Goal: Information Seeking & Learning: Learn about a topic

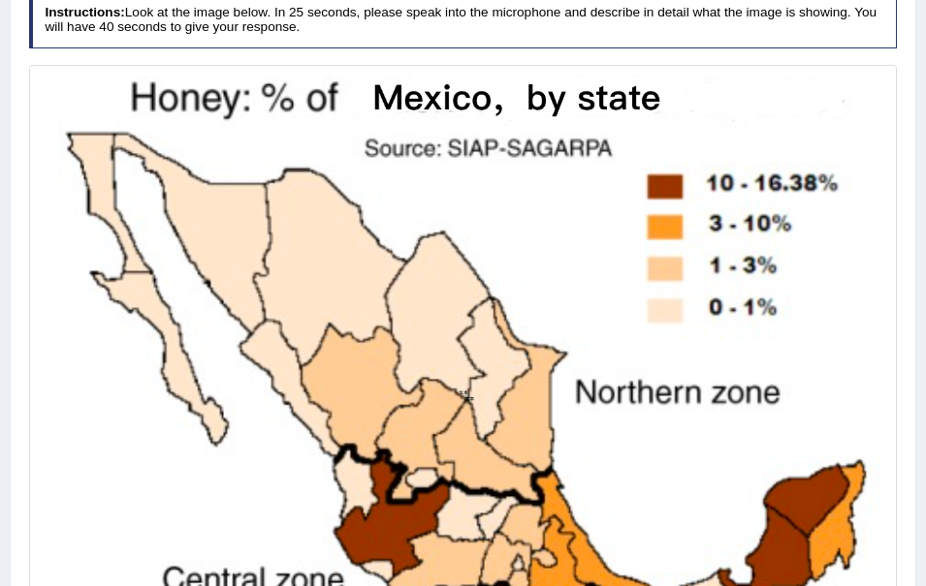
scroll to position [336, 0]
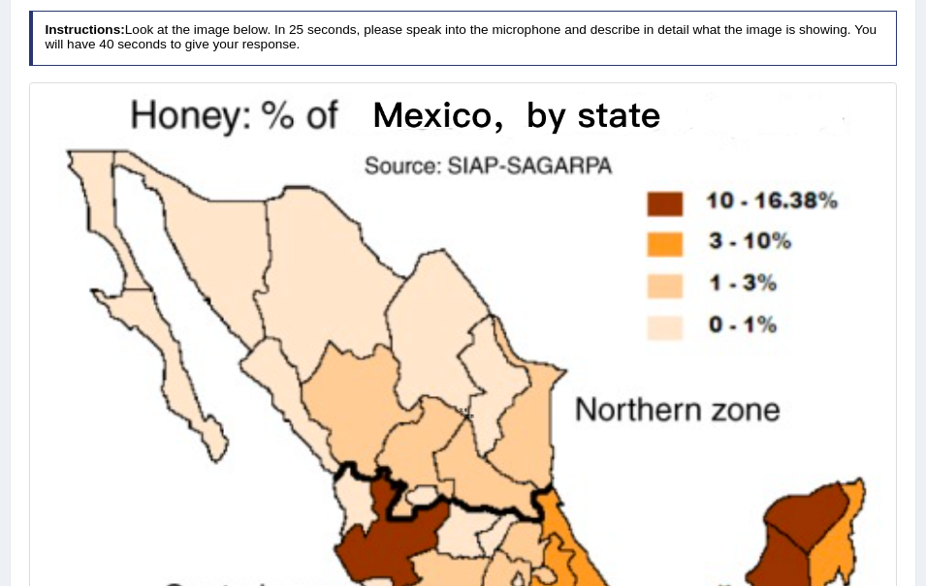
click at [925, 581] on div "Home Practice Speaking: Describe Image Honey Production * Remember to use the d…" at bounding box center [463, 249] width 926 height 1171
drag, startPoint x: 925, startPoint y: 581, endPoint x: 934, endPoint y: 575, distance: 11.3
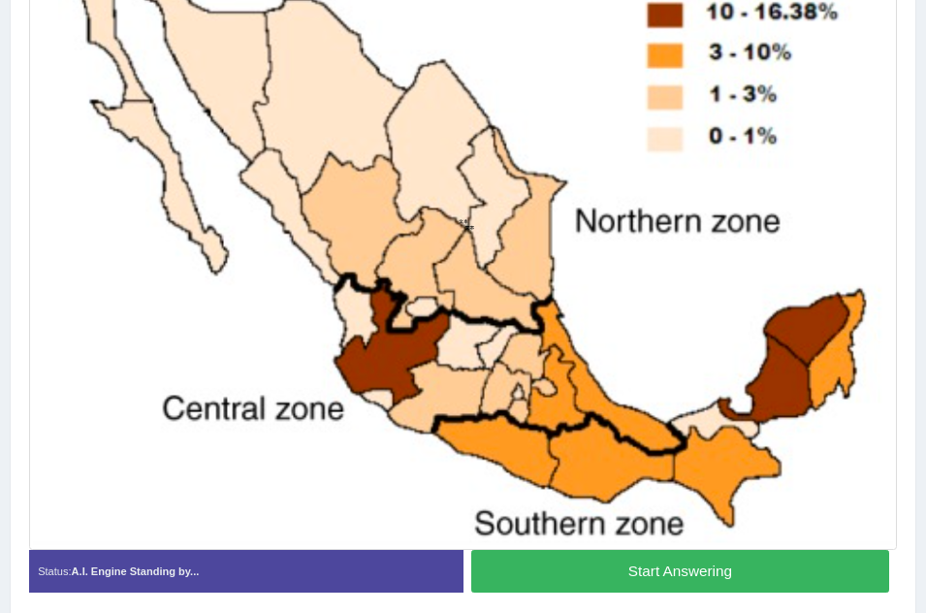
scroll to position [551, 0]
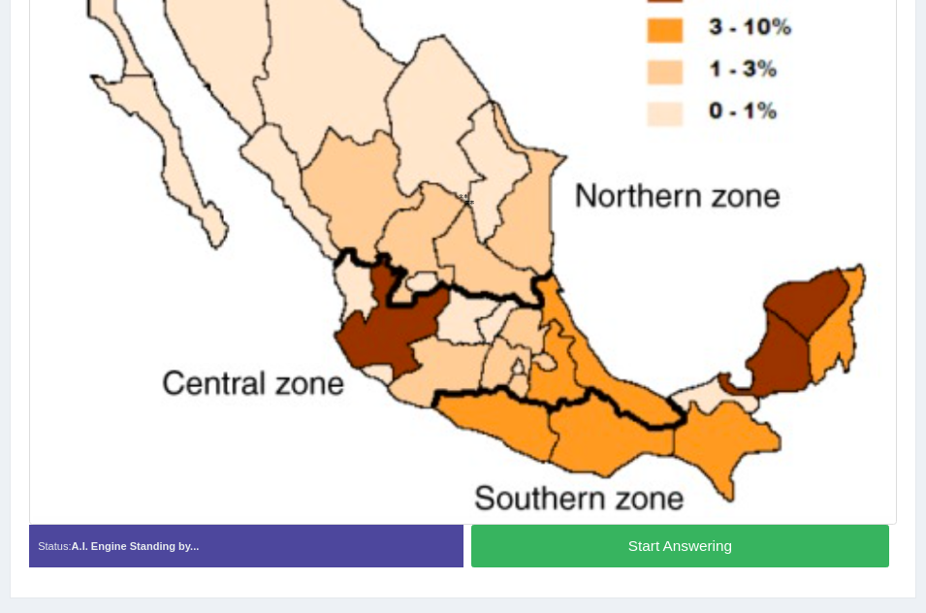
drag, startPoint x: 761, startPoint y: 546, endPoint x: 899, endPoint y: 250, distance: 326.1
click at [899, 250] on div "Instructions: Look at the image below. In 25 seconds, please speak into the mic…" at bounding box center [462, 188] width 876 height 801
click at [471, 524] on button "Start Answering" at bounding box center [680, 545] width 418 height 42
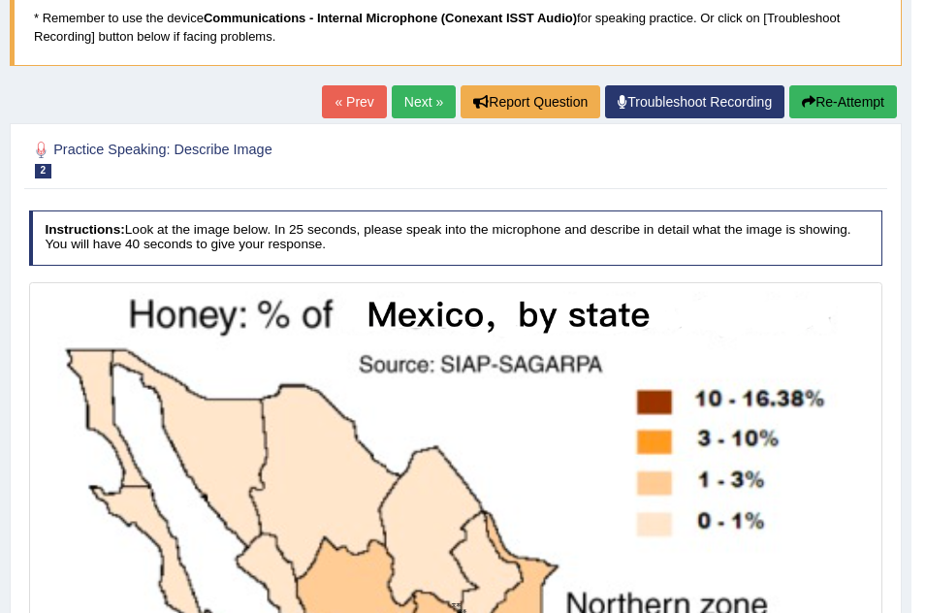
scroll to position [124, 0]
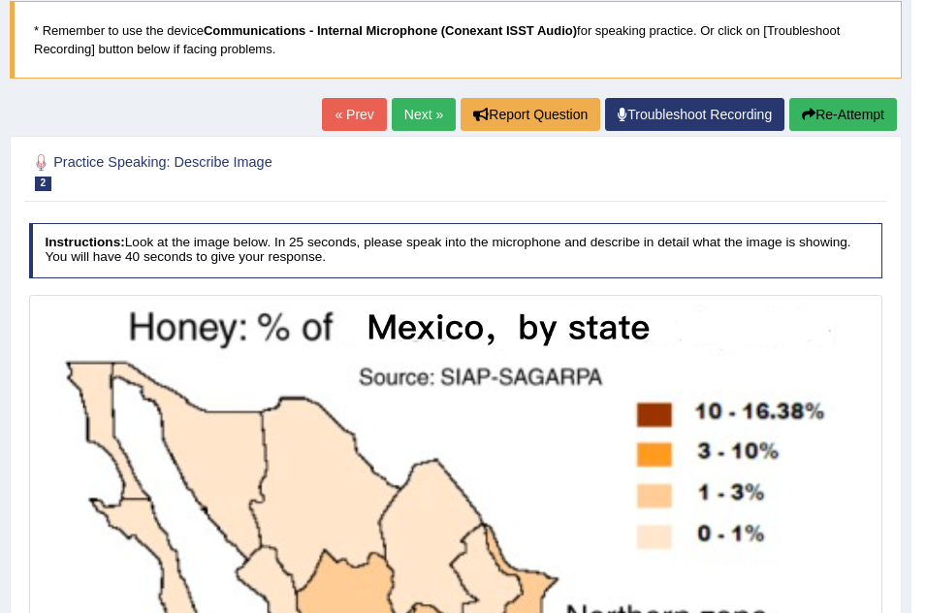
click at [409, 106] on link "Next »" at bounding box center [424, 114] width 64 height 33
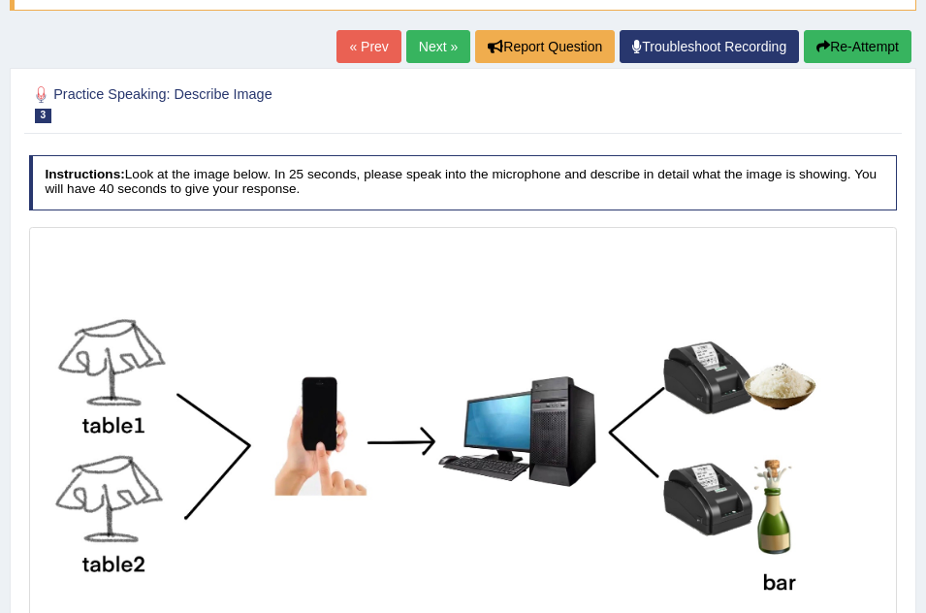
scroll to position [167, 0]
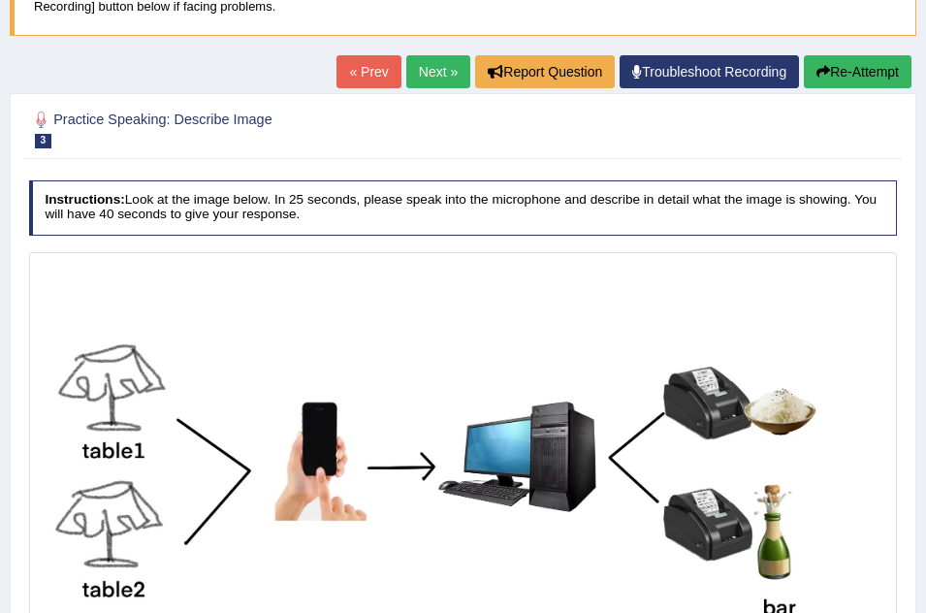
click at [441, 66] on link "Next »" at bounding box center [438, 71] width 64 height 33
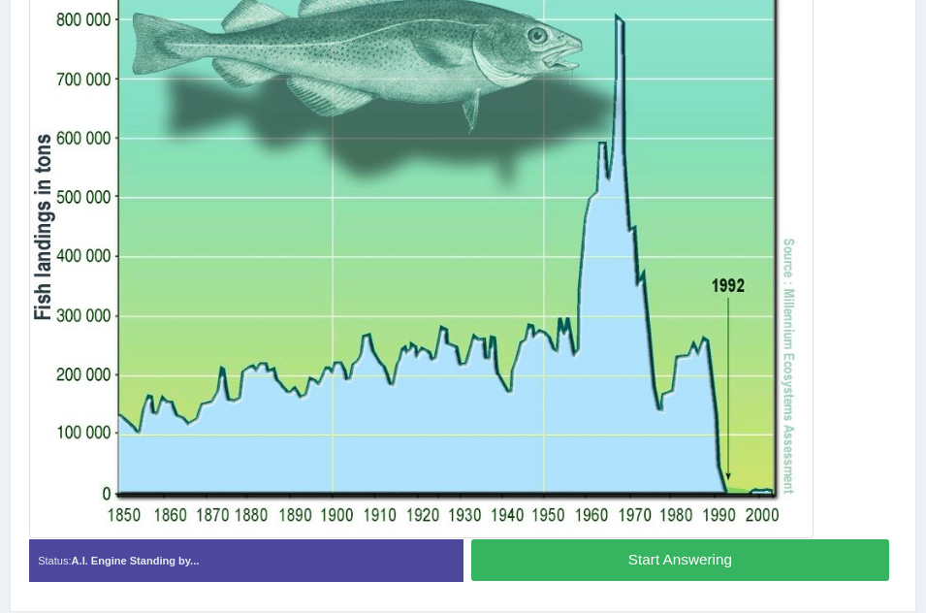
scroll to position [458, 0]
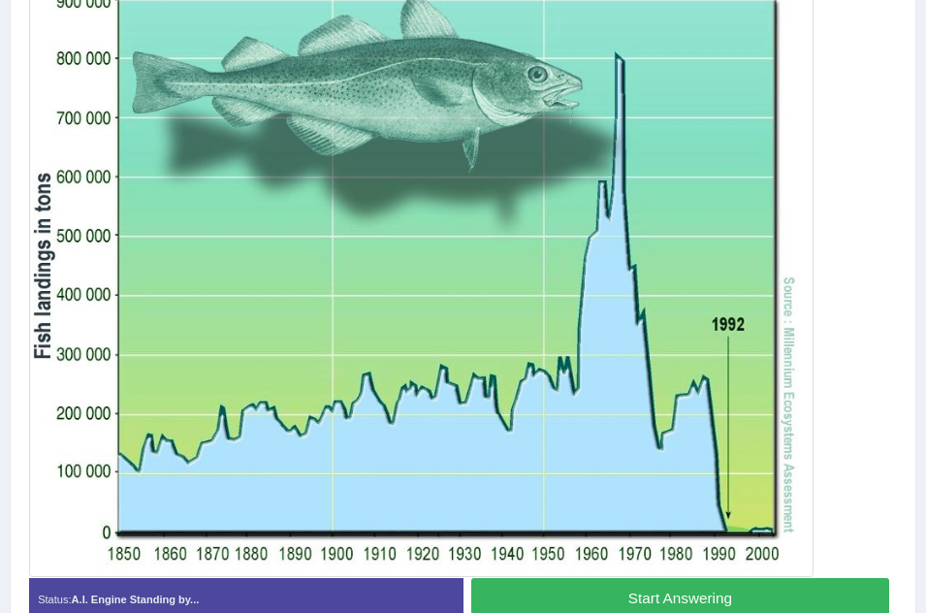
click at [758, 591] on button "Start Answering" at bounding box center [680, 599] width 418 height 42
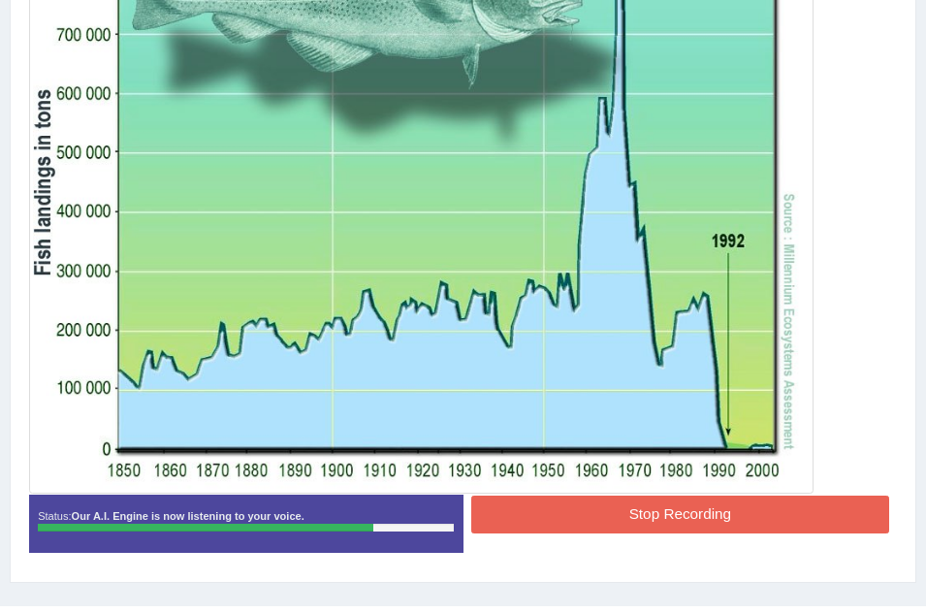
scroll to position [584, 0]
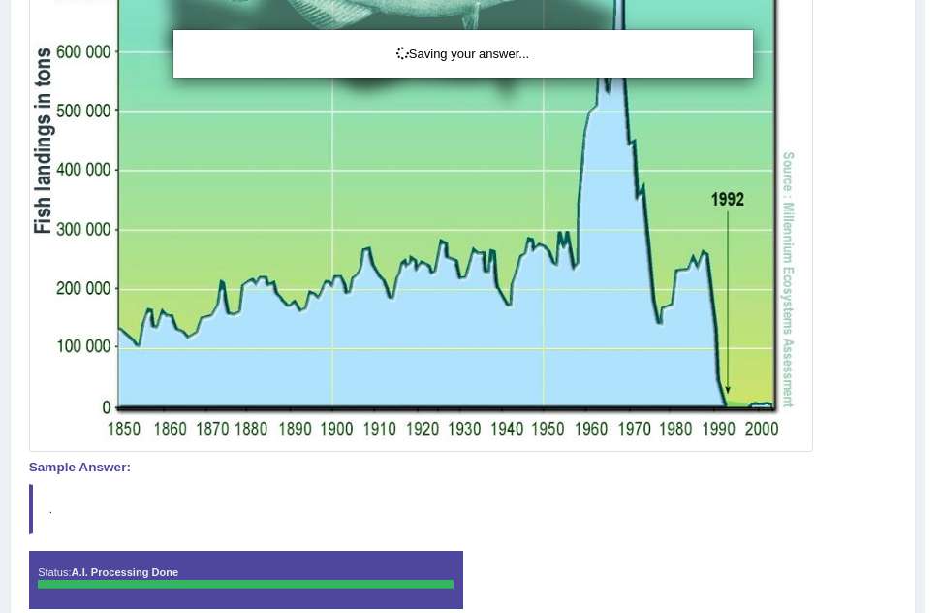
click at [922, 555] on div "Saving your answer..." at bounding box center [470, 306] width 940 height 613
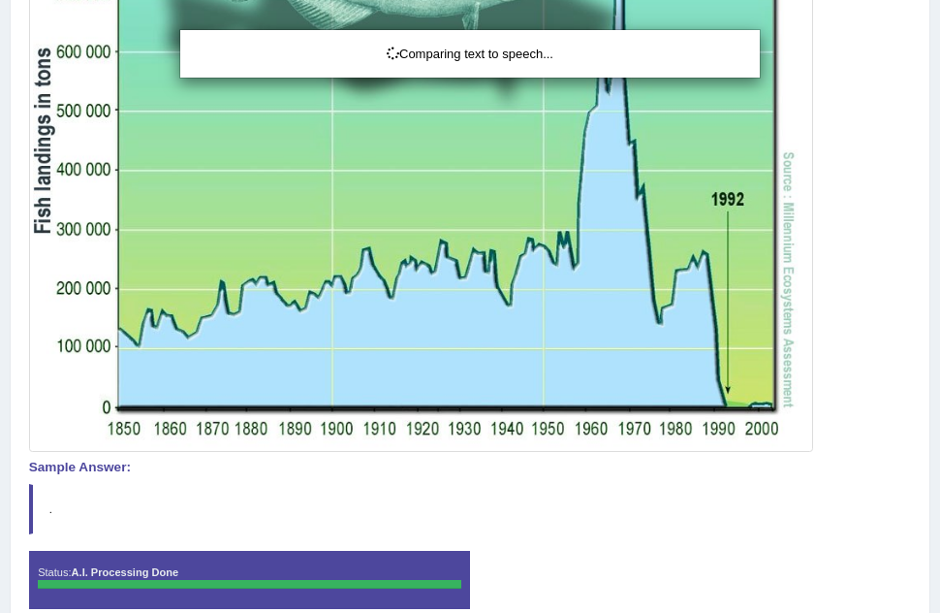
click at [922, 555] on div "Comparing text to speech..." at bounding box center [470, 306] width 940 height 613
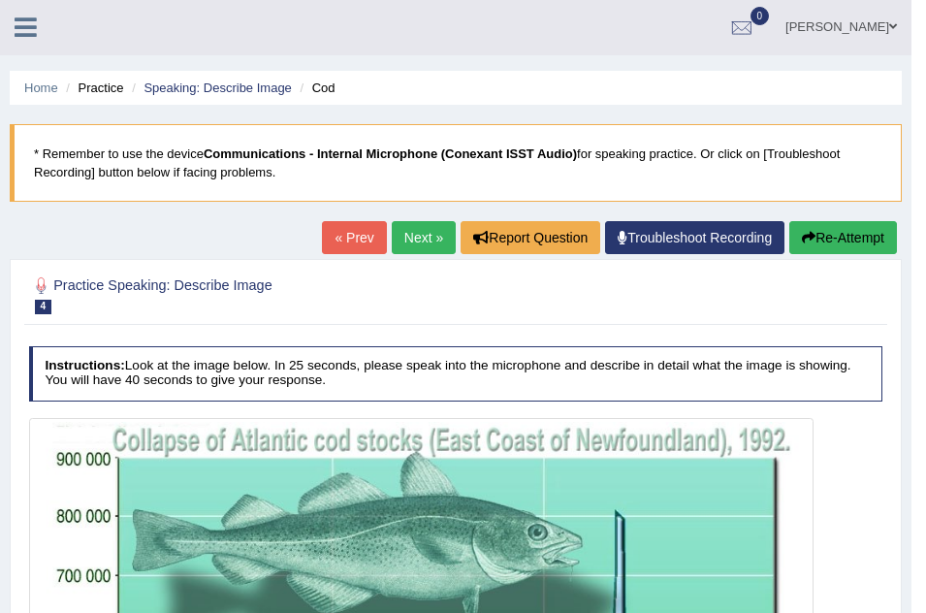
scroll to position [0, 0]
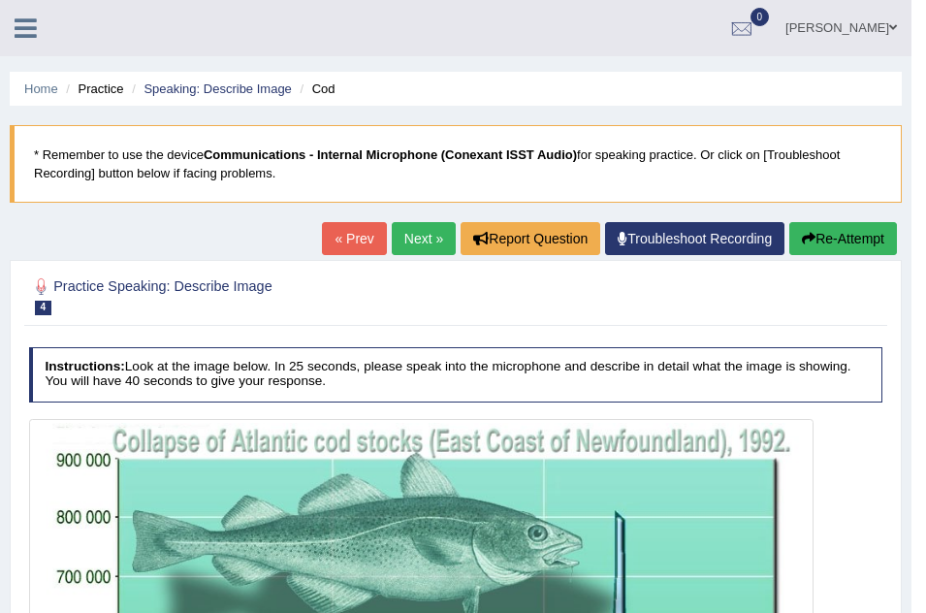
click at [395, 235] on link "Next »" at bounding box center [424, 238] width 64 height 33
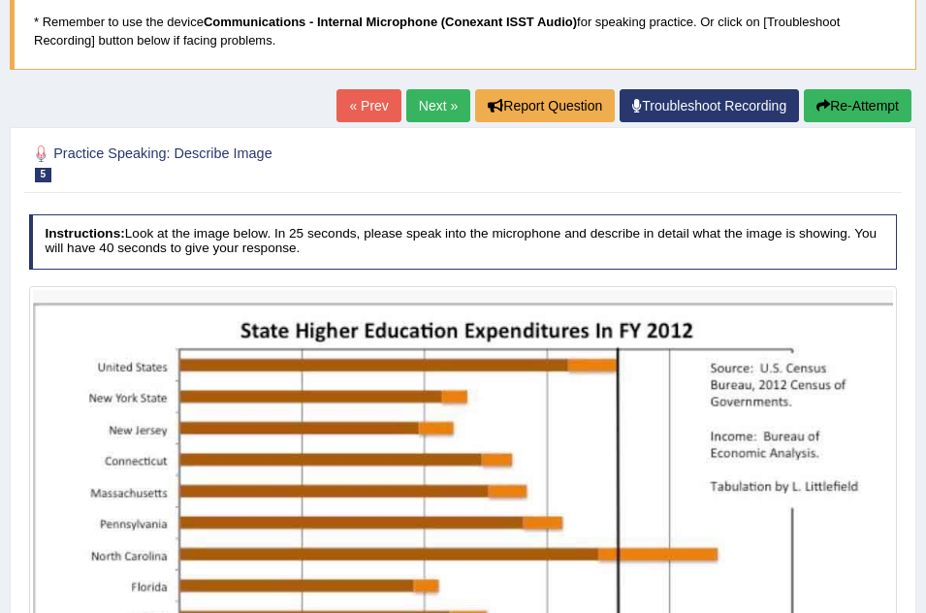
scroll to position [116, 0]
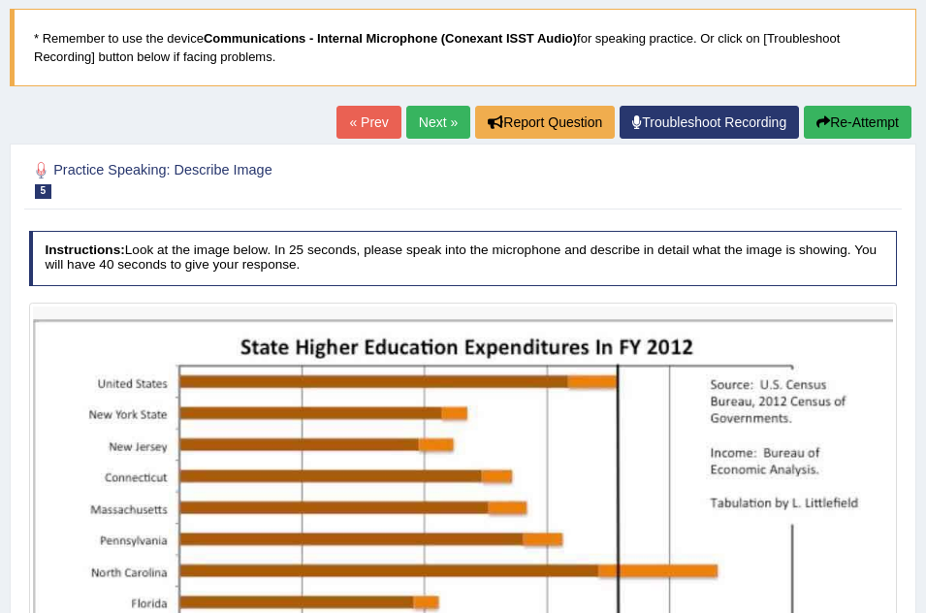
click at [431, 122] on link "Next »" at bounding box center [438, 122] width 64 height 33
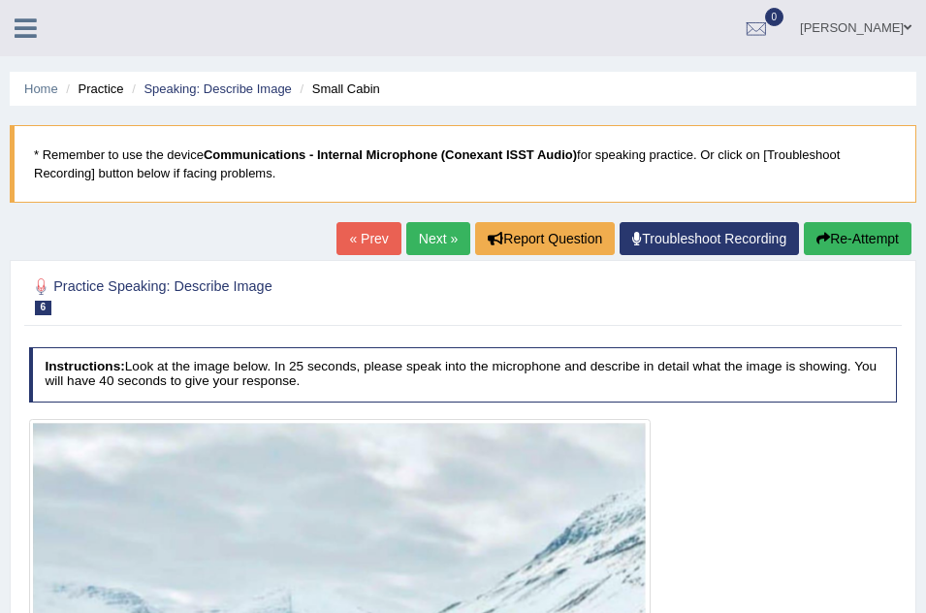
click at [21, 26] on icon at bounding box center [26, 28] width 22 height 25
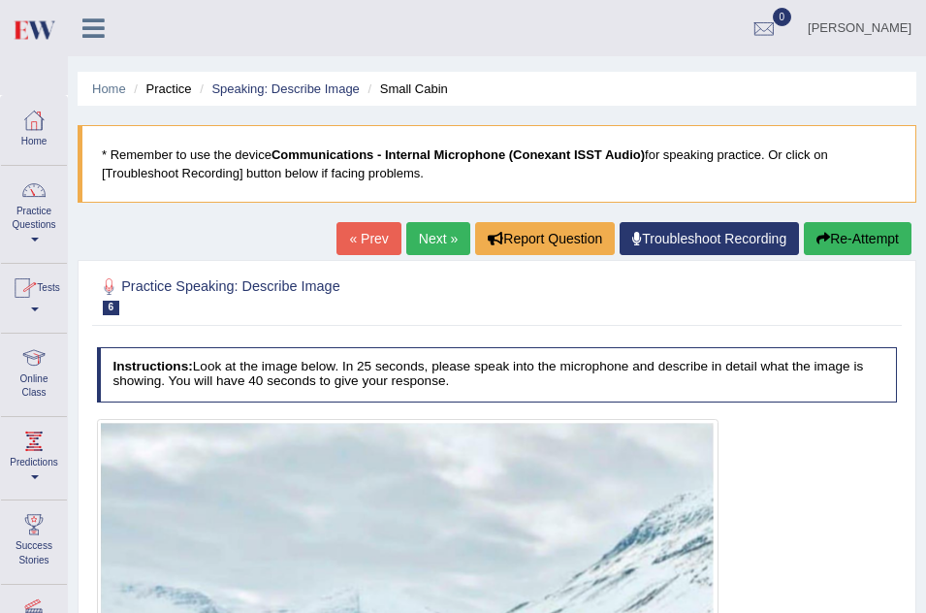
click at [31, 215] on link "Practice Questions" at bounding box center [34, 211] width 66 height 91
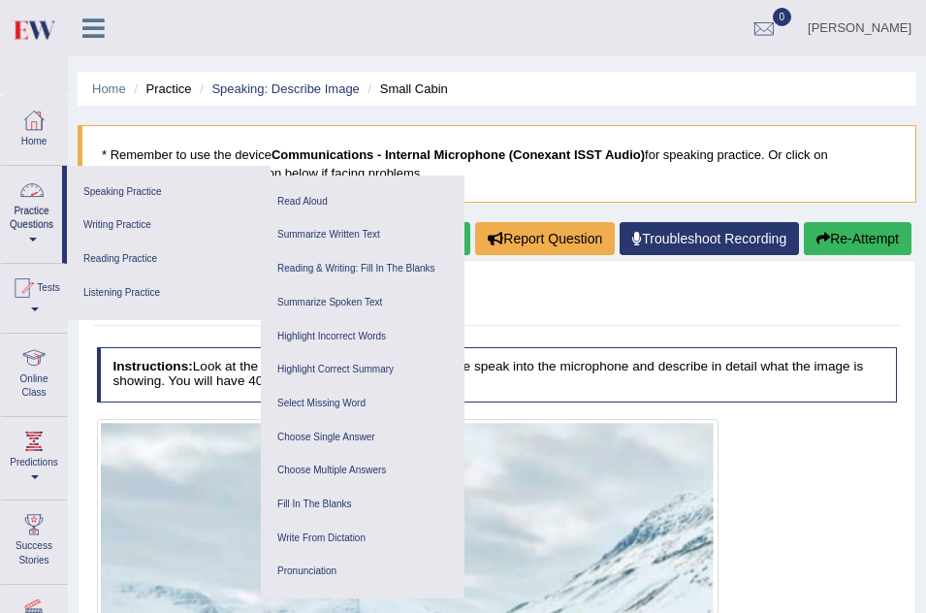
click at [23, 236] on link "Practice Questions" at bounding box center [31, 211] width 61 height 91
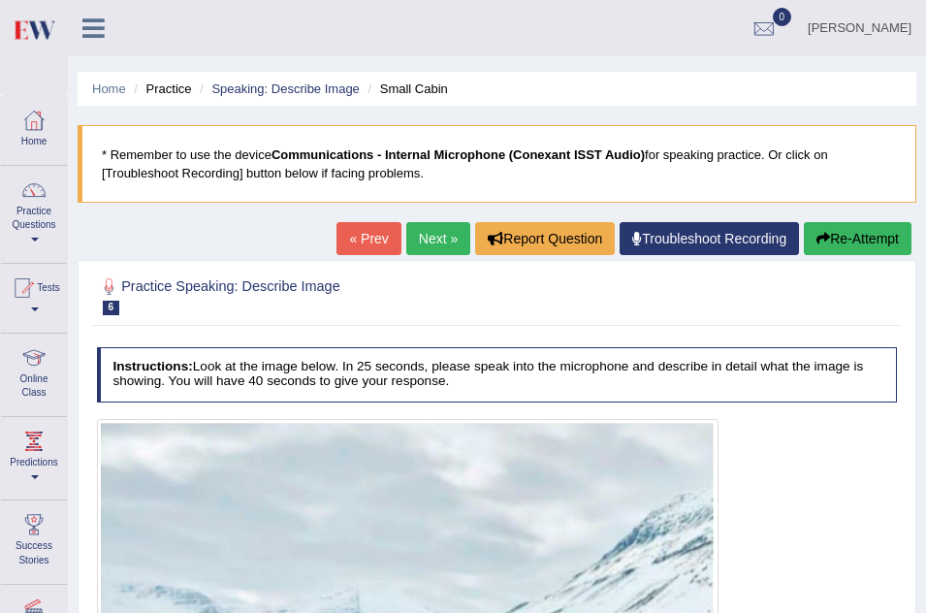
click at [31, 236] on link "Practice Questions" at bounding box center [34, 211] width 66 height 91
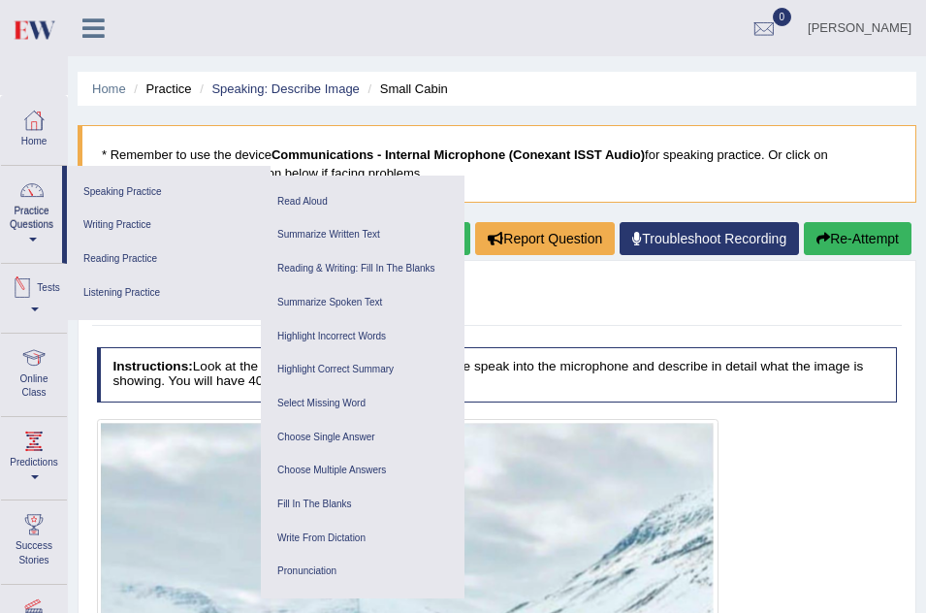
click at [37, 301] on div at bounding box center [22, 287] width 29 height 29
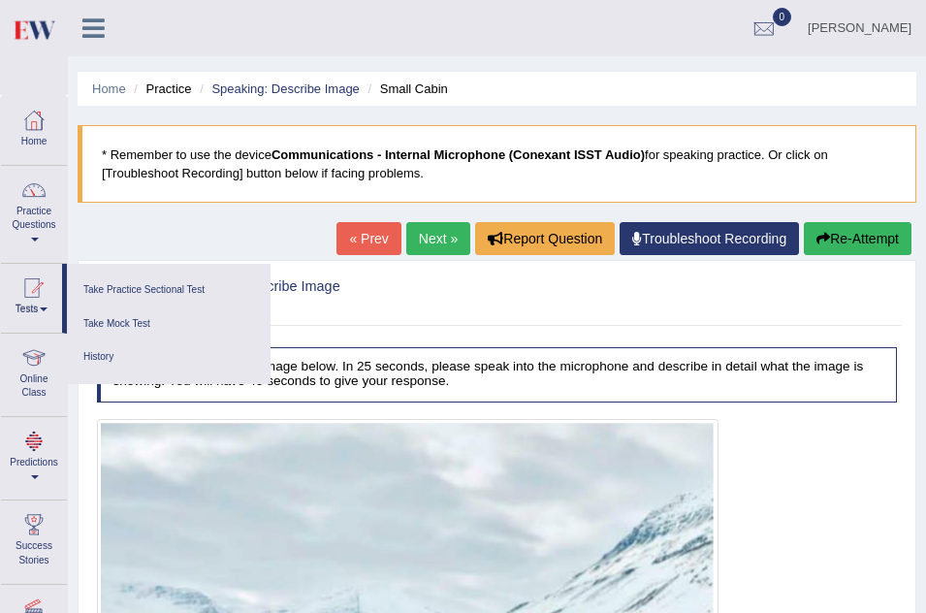
click at [34, 369] on div at bounding box center [33, 357] width 29 height 29
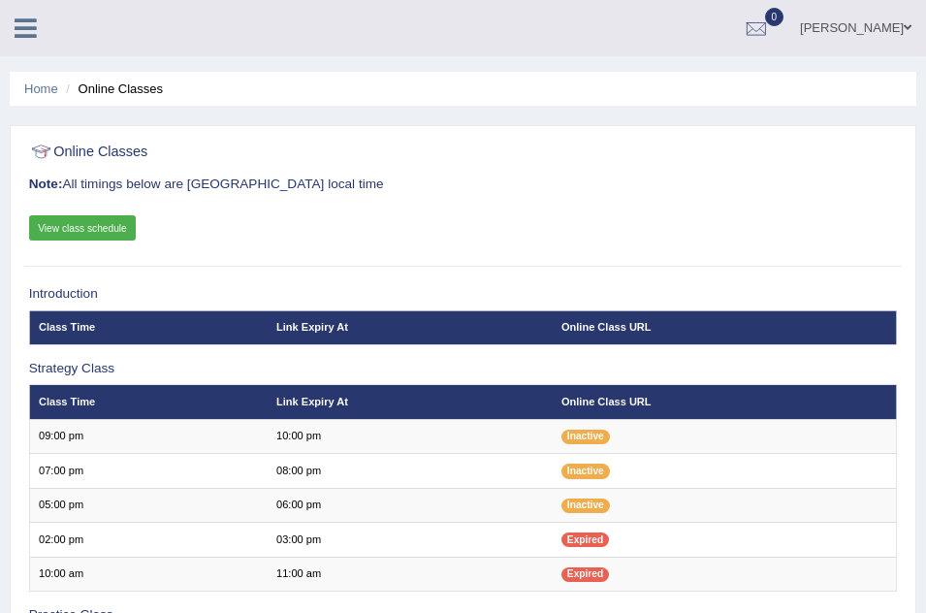
click at [31, 29] on icon at bounding box center [26, 28] width 22 height 25
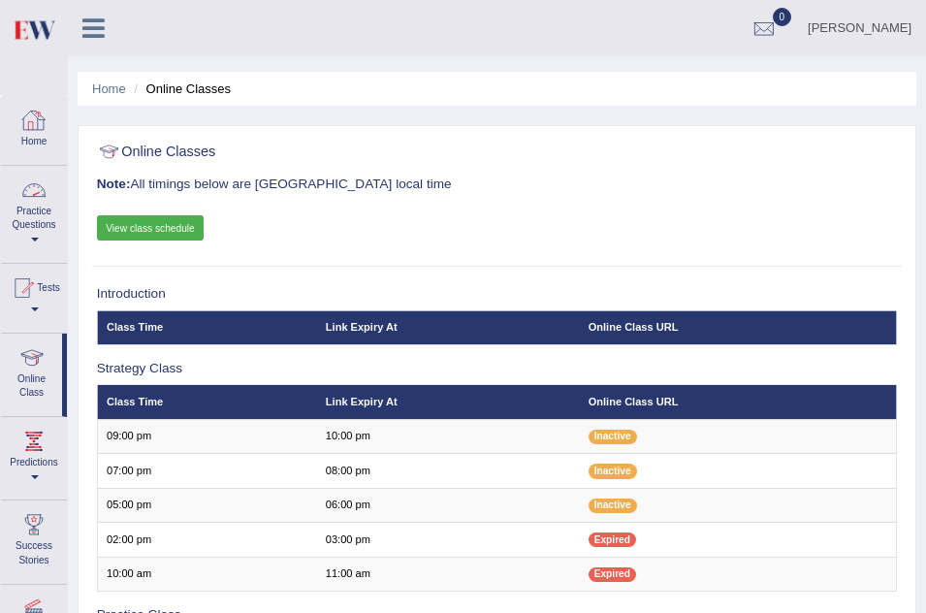
click at [34, 231] on link "Practice Questions" at bounding box center [34, 211] width 66 height 91
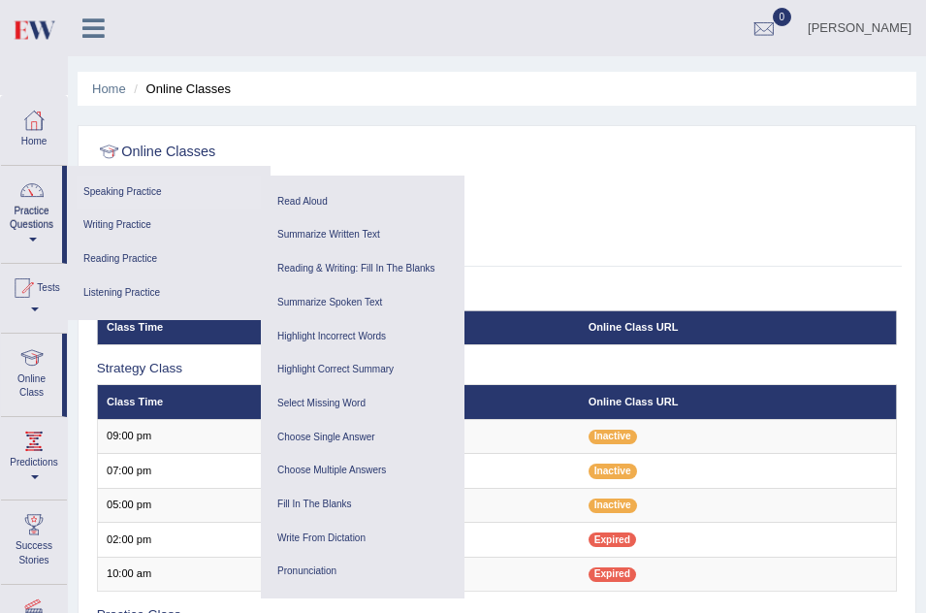
click at [135, 188] on link "Speaking Practice" at bounding box center [169, 192] width 184 height 34
click at [310, 193] on link "Read Aloud" at bounding box center [362, 202] width 184 height 34
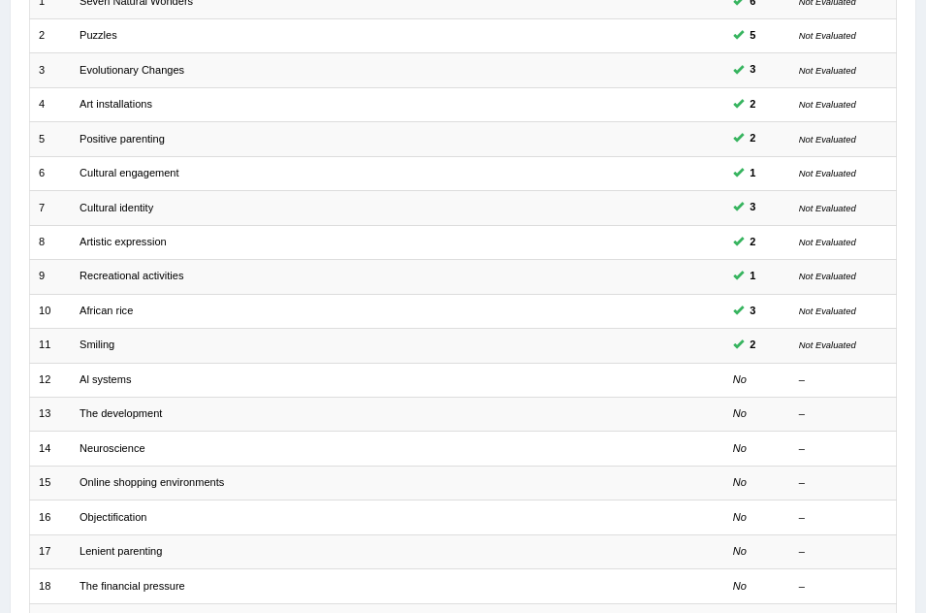
scroll to position [349, 0]
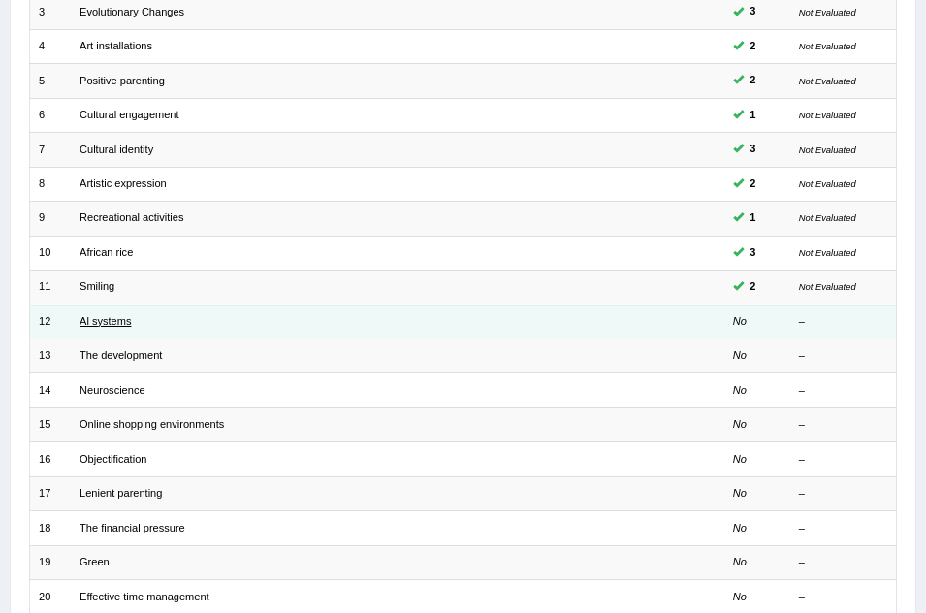
click at [107, 315] on link "Al systems" at bounding box center [104, 321] width 51 height 12
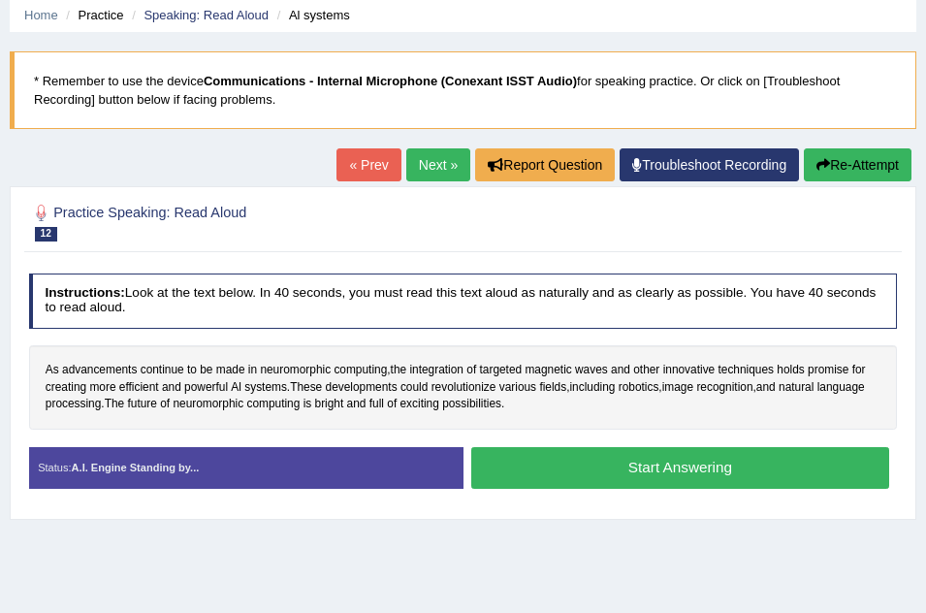
scroll to position [78, 0]
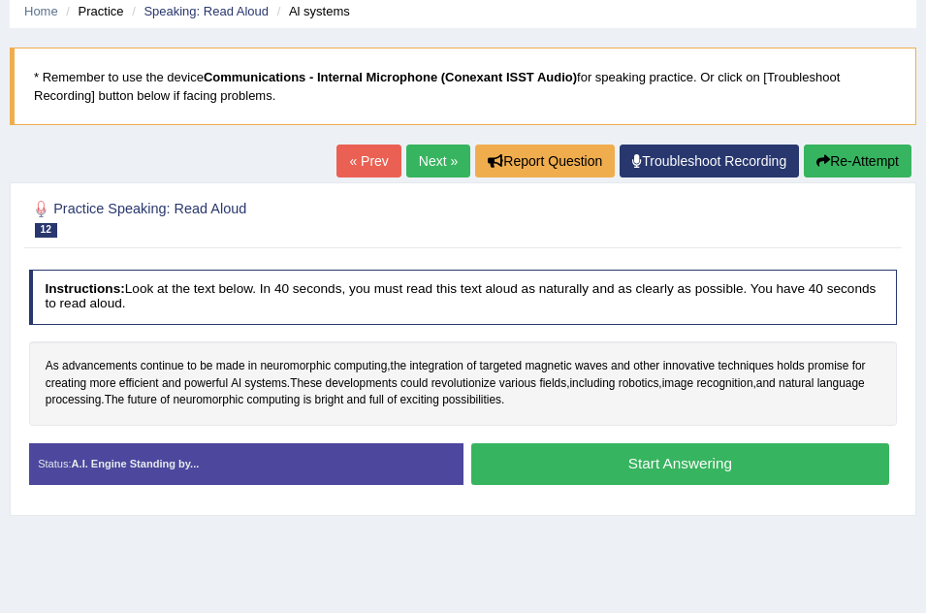
click at [653, 464] on button "Start Answering" at bounding box center [680, 464] width 418 height 42
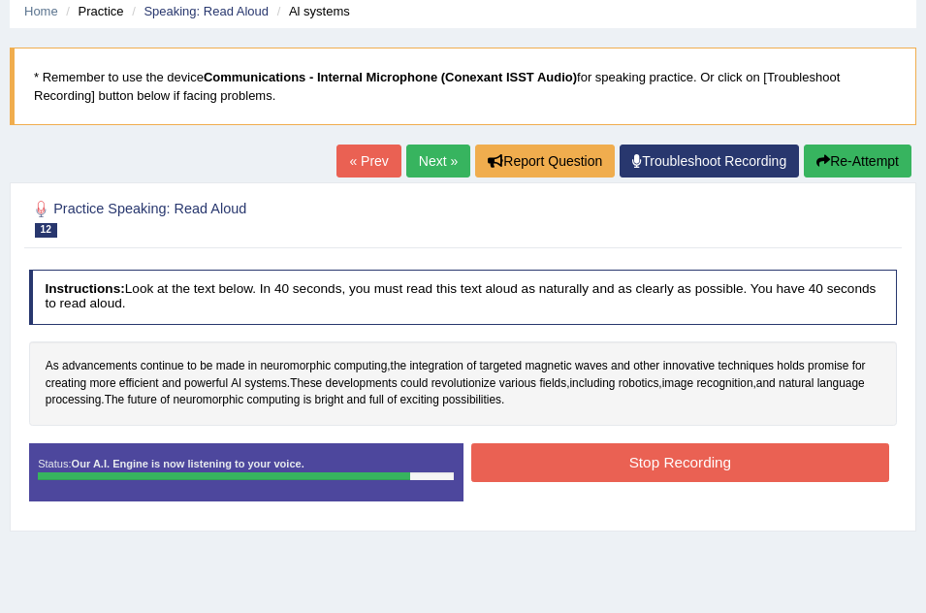
click at [653, 464] on button "Stop Recording" at bounding box center [680, 462] width 418 height 38
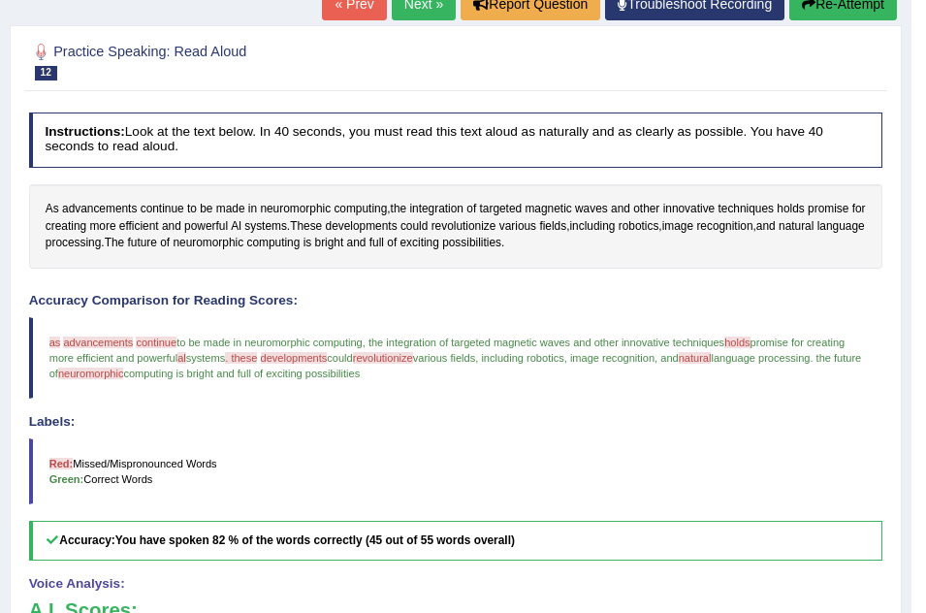
scroll to position [224, 0]
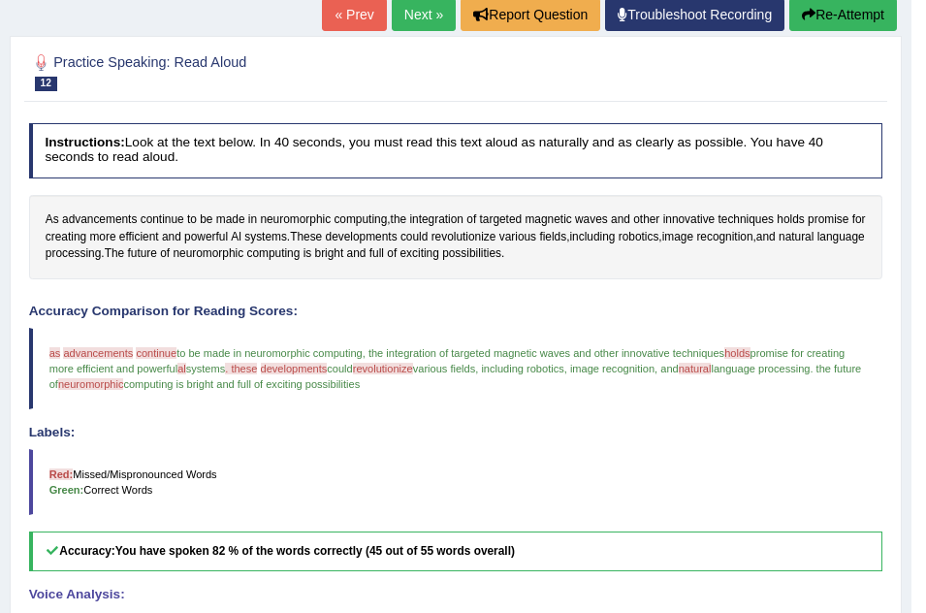
click at [820, 13] on button "Re-Attempt" at bounding box center [843, 14] width 108 height 33
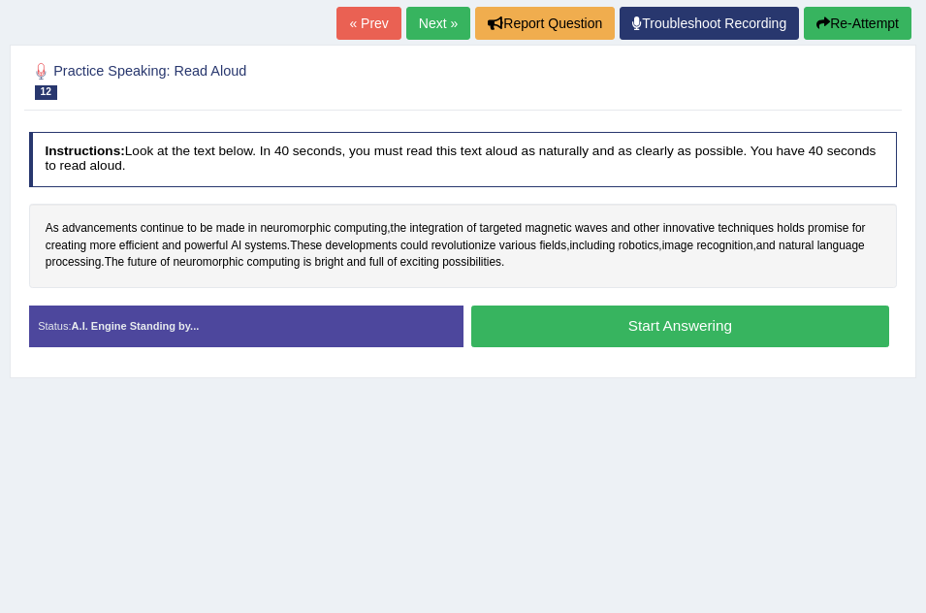
click at [644, 324] on button "Start Answering" at bounding box center [680, 326] width 418 height 42
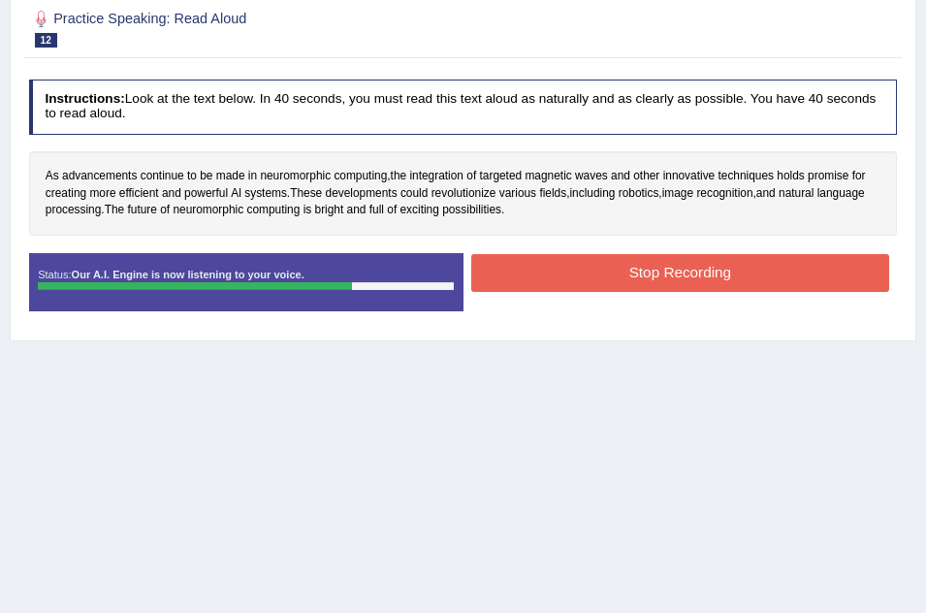
click at [632, 285] on button "Stop Recording" at bounding box center [680, 273] width 418 height 38
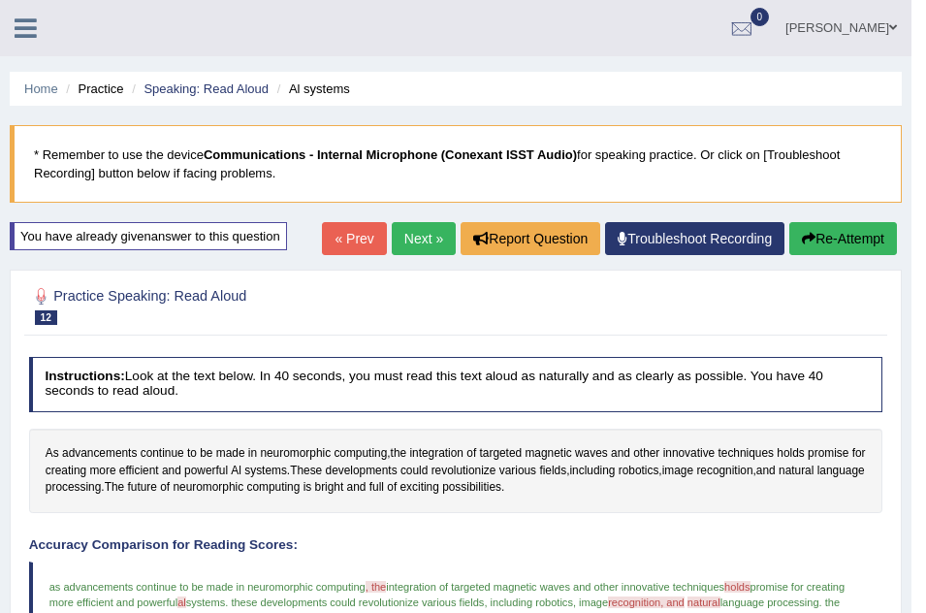
click at [840, 231] on button "Re-Attempt" at bounding box center [843, 238] width 108 height 33
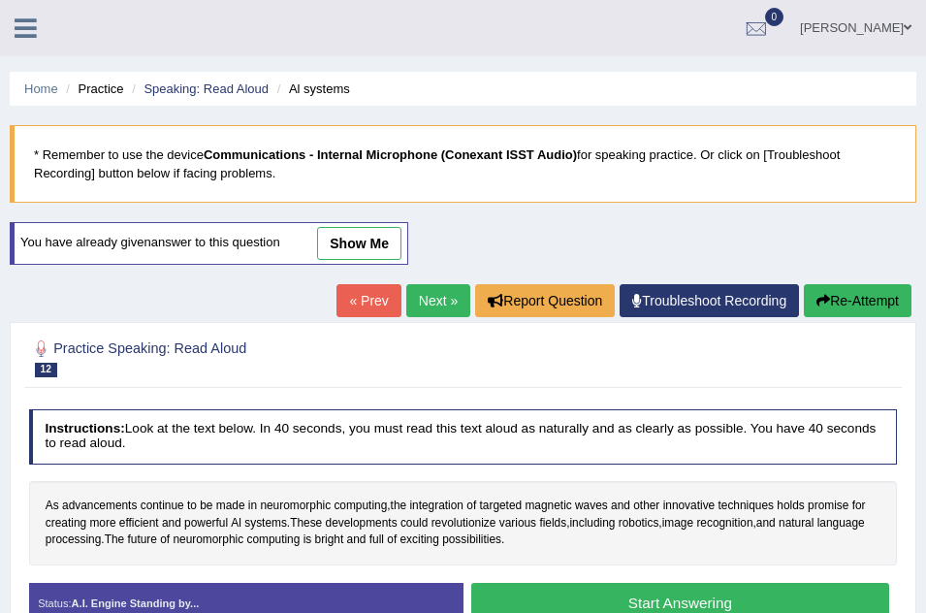
click at [23, 21] on icon at bounding box center [26, 28] width 22 height 25
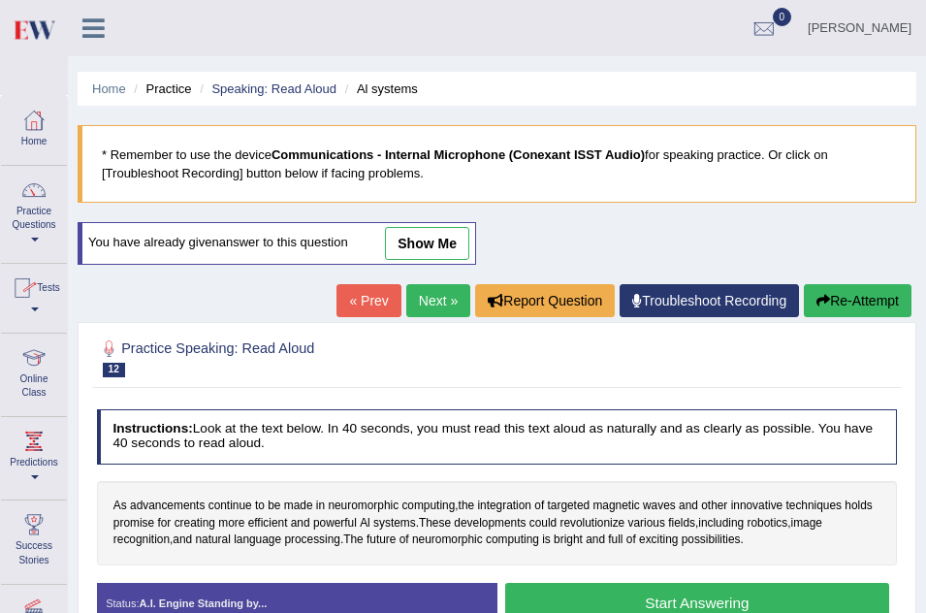
click at [30, 230] on link "Practice Questions" at bounding box center [34, 211] width 66 height 91
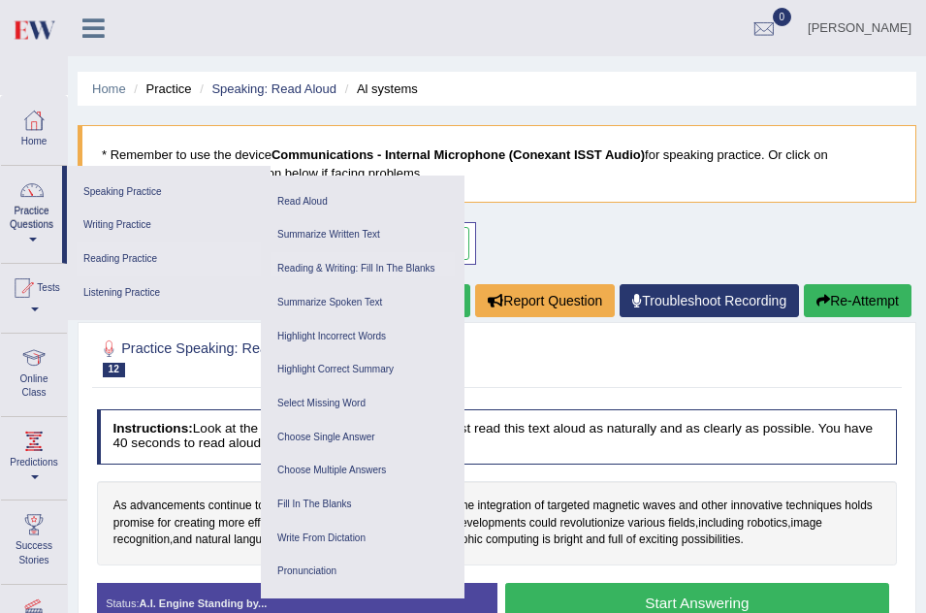
click at [373, 264] on link "Reading & Writing: Fill In The Blanks" at bounding box center [362, 269] width 184 height 34
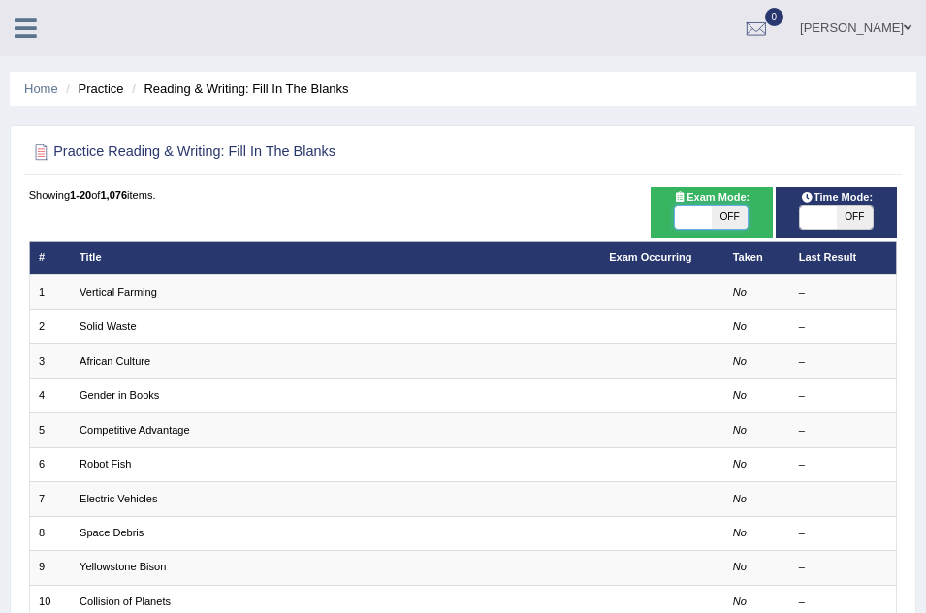
click at [693, 218] on span at bounding box center [693, 216] width 36 height 23
checkbox input "true"
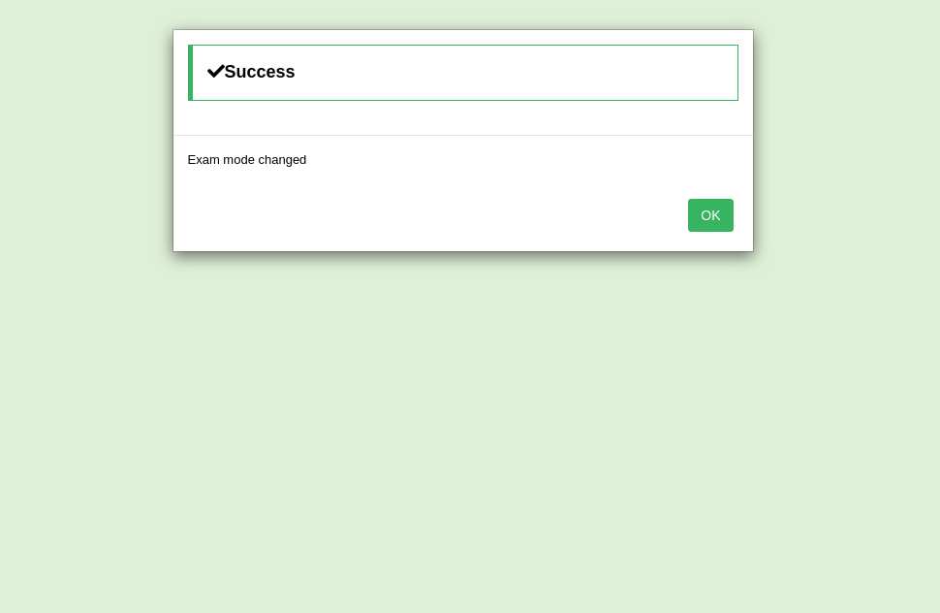
click at [701, 214] on button "OK" at bounding box center [710, 215] width 45 height 33
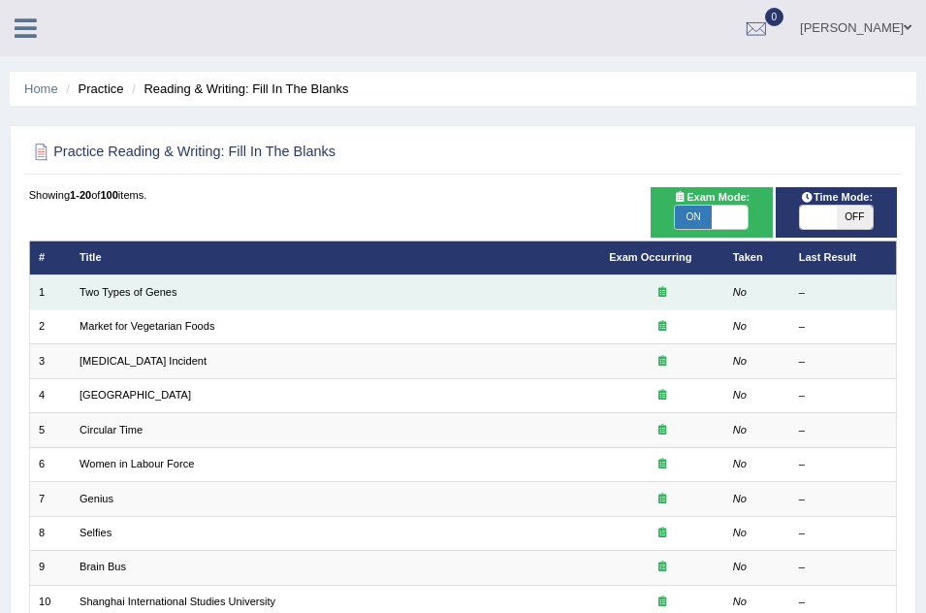
click at [420, 295] on td "Two Types of Genes" at bounding box center [335, 292] width 529 height 34
click at [150, 294] on link "Two Types of Genes" at bounding box center [128, 292] width 98 height 12
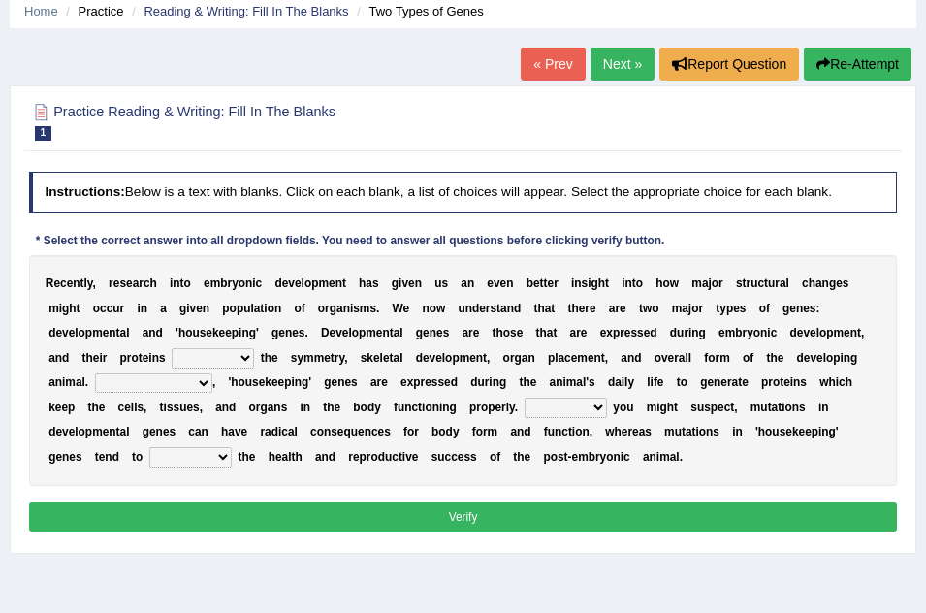
scroll to position [39, 0]
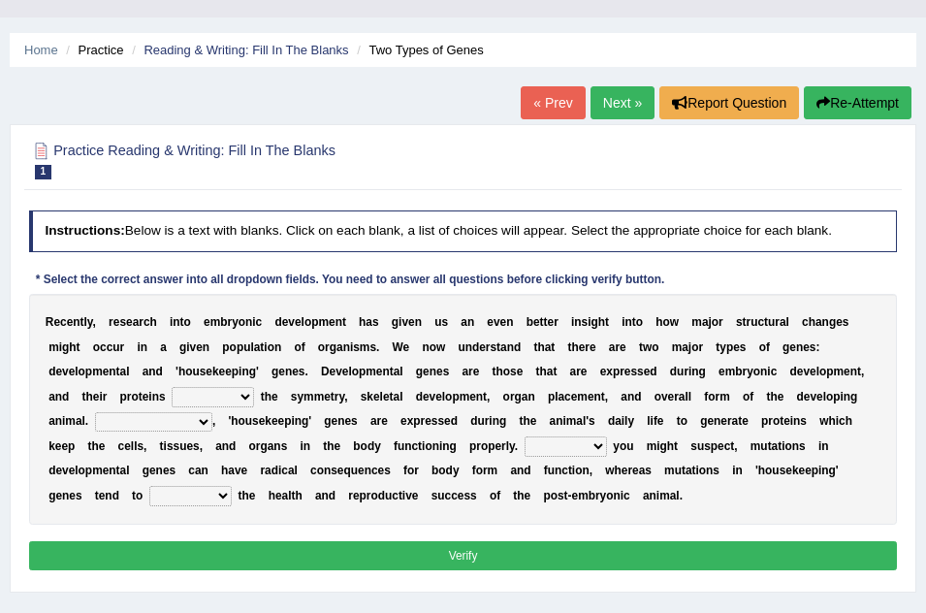
click at [245, 399] on select "push control hold elevate" at bounding box center [213, 396] width 82 height 19
click at [172, 387] on select "push control hold elevate" at bounding box center [213, 396] width 82 height 19
click at [203, 418] on select "Correspondingly Inclusively Conversely In contrast" at bounding box center [153, 421] width 117 height 19
click at [466, 174] on h2 "Practice Reading & Writing: Fill In The Blanks 1 Two Types of Genes" at bounding box center [298, 159] width 538 height 41
click at [242, 397] on select "push control hold elevate" at bounding box center [213, 396] width 82 height 19
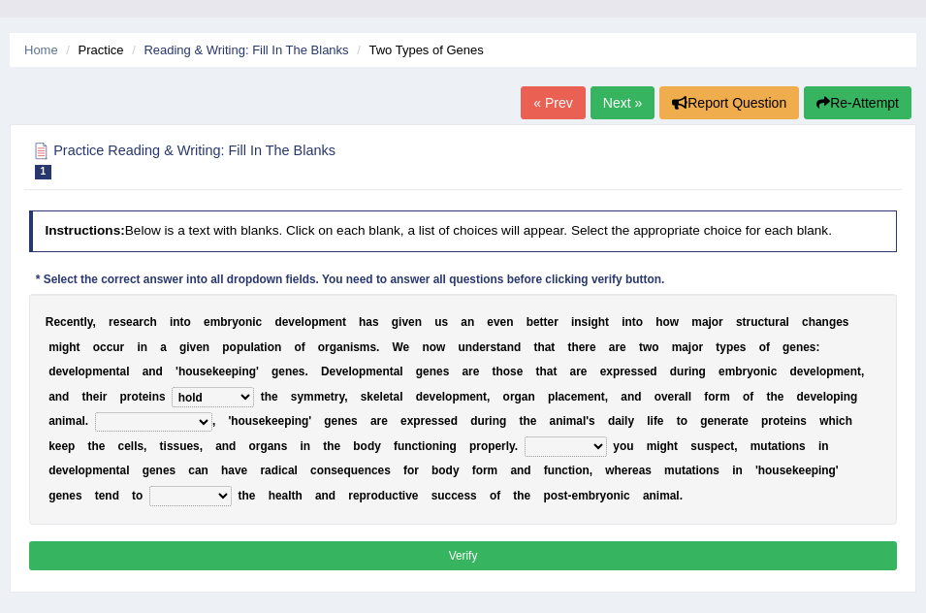
select select "control"
click at [172, 387] on select "push control hold elevate" at bounding box center [213, 396] width 82 height 19
click at [205, 428] on select "Correspondingly Inclusively Conversely In contrast" at bounding box center [153, 421] width 117 height 19
select select "Correspondingly"
click at [95, 412] on select "Correspondingly Inclusively Conversely In contrast" at bounding box center [153, 421] width 117 height 19
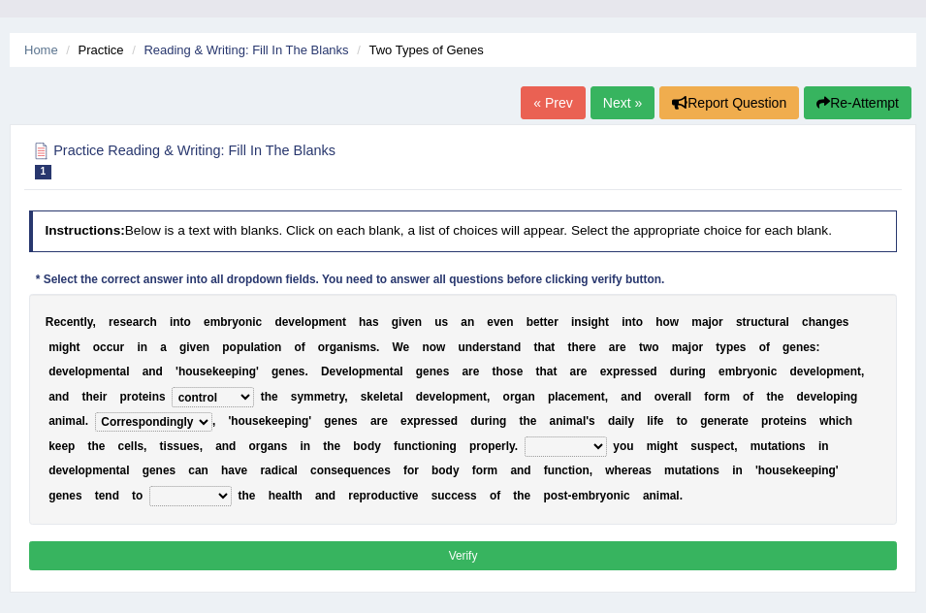
click at [601, 449] on select "For As With Within" at bounding box center [565, 445] width 82 height 19
select select "As"
click at [524, 436] on select "For As With Within" at bounding box center [565, 445] width 82 height 19
click at [597, 441] on select "For As With Within" at bounding box center [565, 445] width 82 height 19
click at [218, 499] on select "affect effect interrupt defect" at bounding box center [190, 495] width 82 height 19
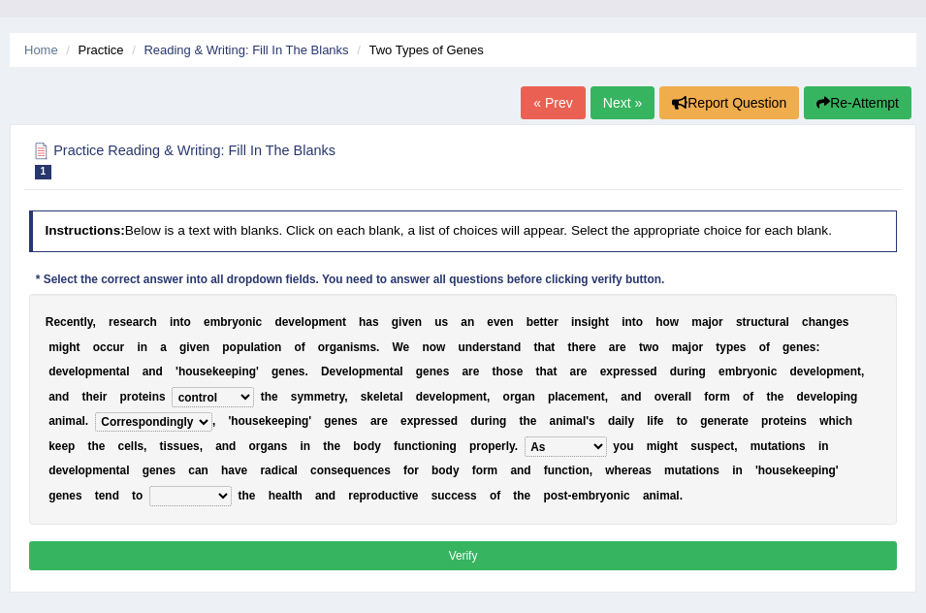
select select "affect"
click at [149, 486] on select "affect effect interrupt defect" at bounding box center [190, 495] width 82 height 19
click at [493, 552] on button "Verify" at bounding box center [463, 555] width 869 height 28
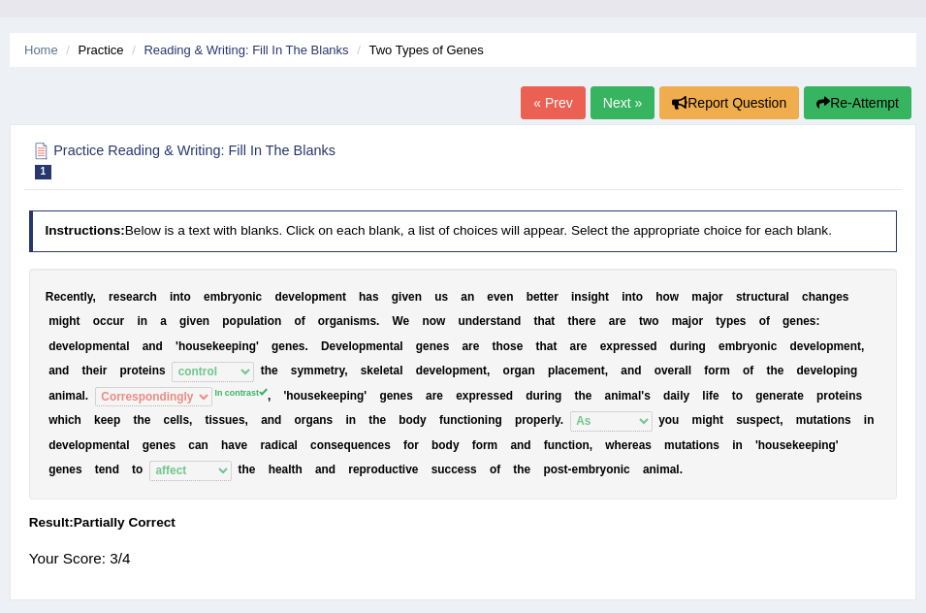
click at [612, 90] on link "Next »" at bounding box center [622, 102] width 64 height 33
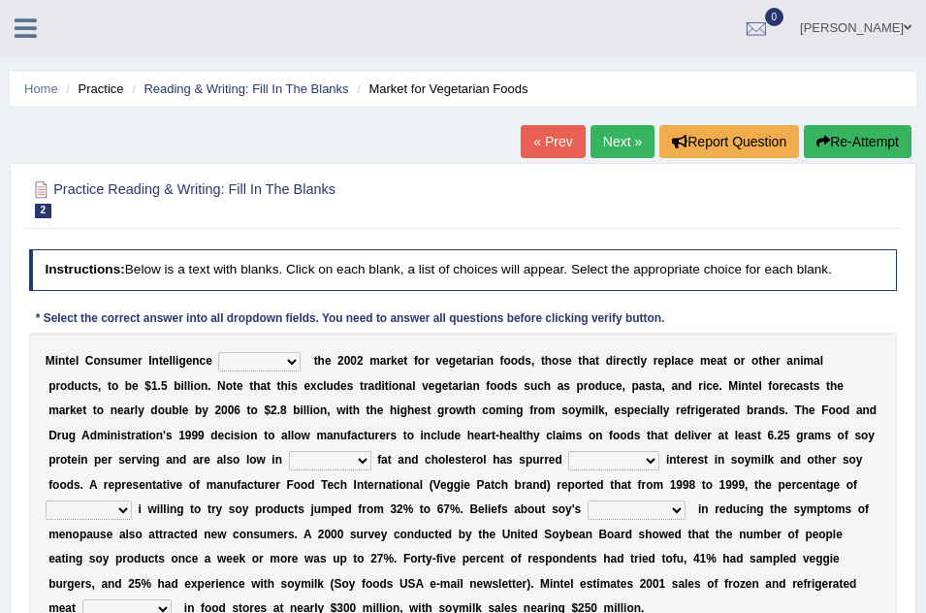
click at [293, 358] on select "deals fulfills creates estimates" at bounding box center [259, 361] width 82 height 19
select select "estimates"
click at [218, 352] on select "deals fulfills creates estimates" at bounding box center [259, 361] width 82 height 19
click at [366, 458] on select "saturated solid acid liquid" at bounding box center [330, 460] width 82 height 19
select select "saturated"
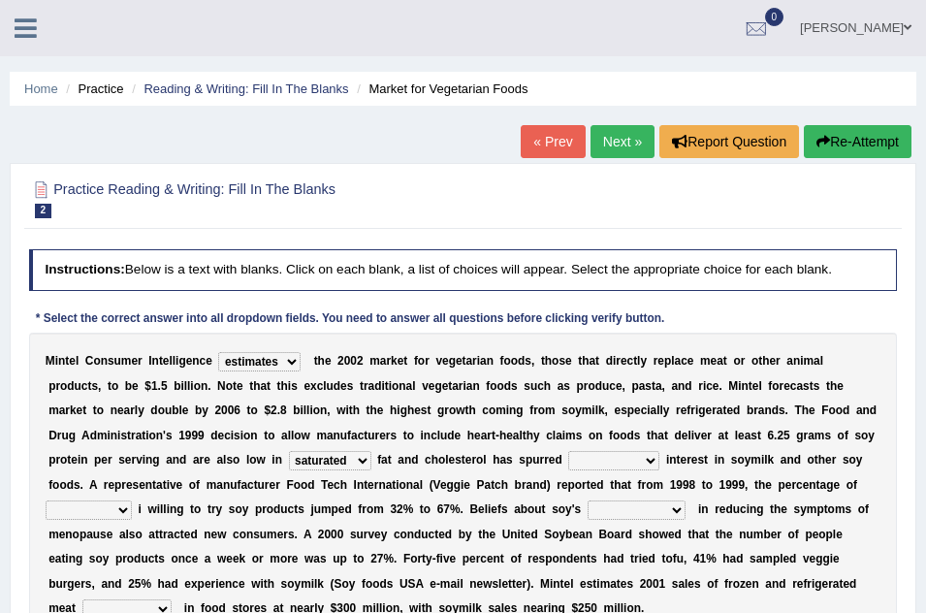
click at [289, 451] on select "saturated solid acid liquid" at bounding box center [330, 460] width 82 height 19
click at [652, 459] on select "good big tremendous extreme" at bounding box center [613, 460] width 91 height 19
select select "extreme"
click at [568, 451] on select "good big tremendous extreme" at bounding box center [613, 460] width 91 height 19
click at [125, 503] on select "guests consumers customers clients" at bounding box center [89, 509] width 86 height 19
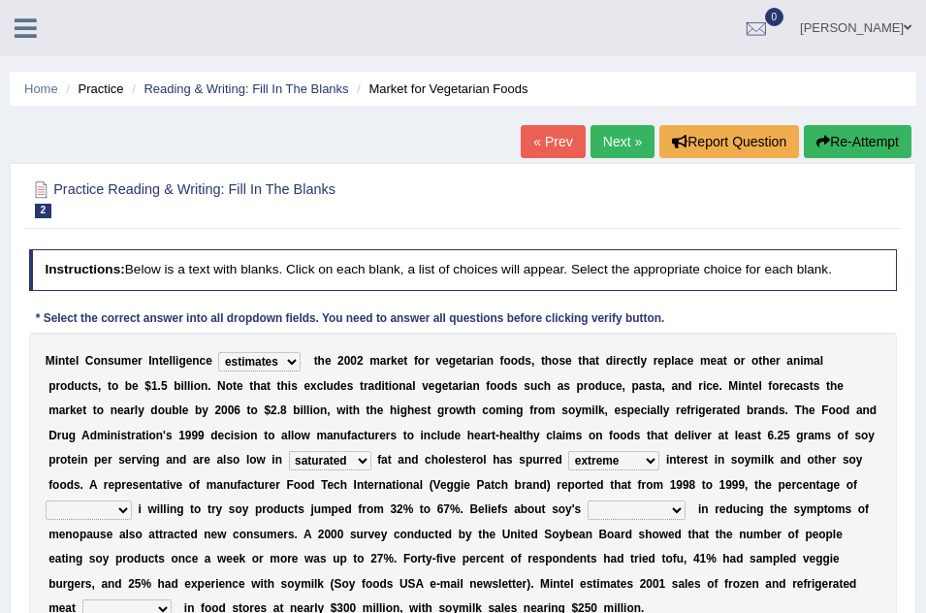
select select "consumers"
click at [46, 500] on select "guests consumers customers clients" at bounding box center [89, 509] width 86 height 19
click at [123, 506] on select "guests consumers customers clients" at bounding box center [89, 509] width 86 height 19
click at [674, 505] on select "effectiveness timeliness efficiency goodness" at bounding box center [636, 509] width 98 height 19
select select "goodness"
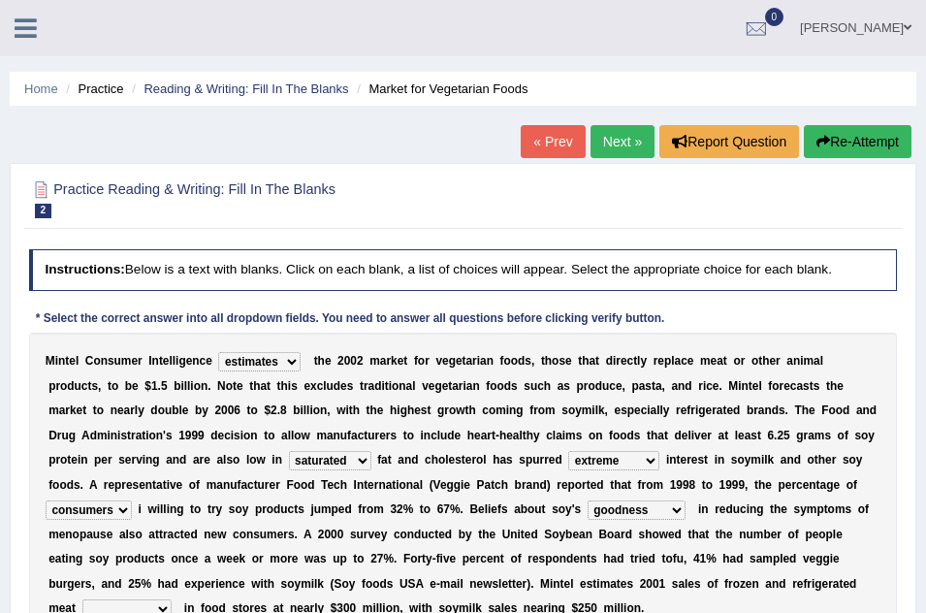
click at [587, 500] on select "effectiveness timeliness efficiency goodness" at bounding box center [636, 509] width 98 height 19
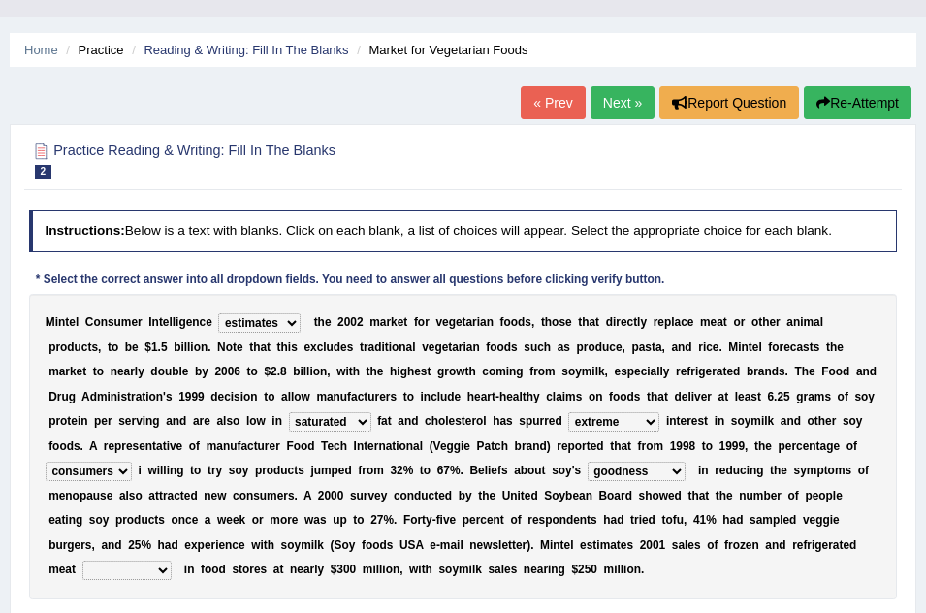
scroll to position [78, 0]
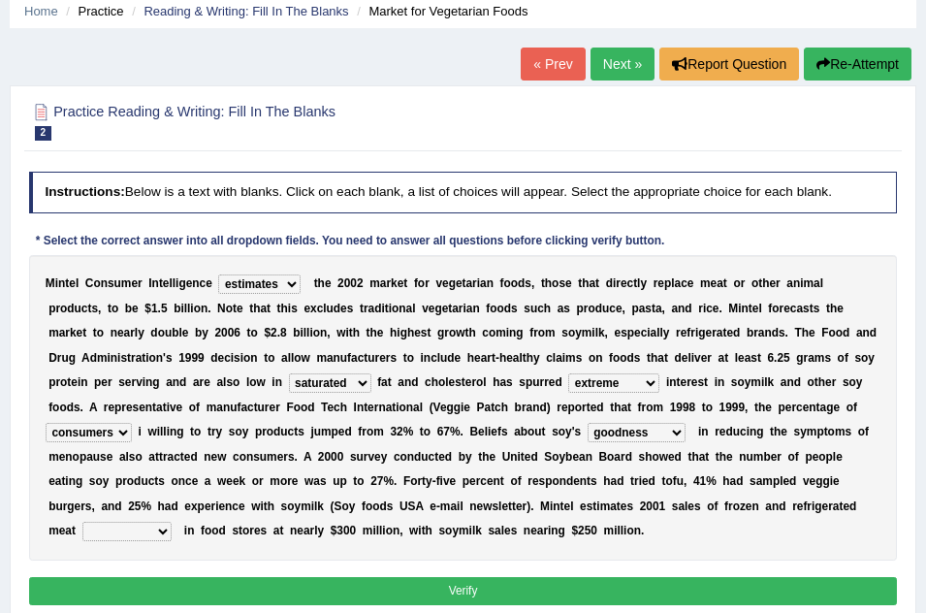
click at [161, 532] on select "foods choices staffs alternatives" at bounding box center [126, 530] width 89 height 19
select select "choices"
click at [82, 521] on select "foods choices staffs alternatives" at bounding box center [126, 530] width 89 height 19
click at [487, 584] on button "Verify" at bounding box center [463, 591] width 869 height 28
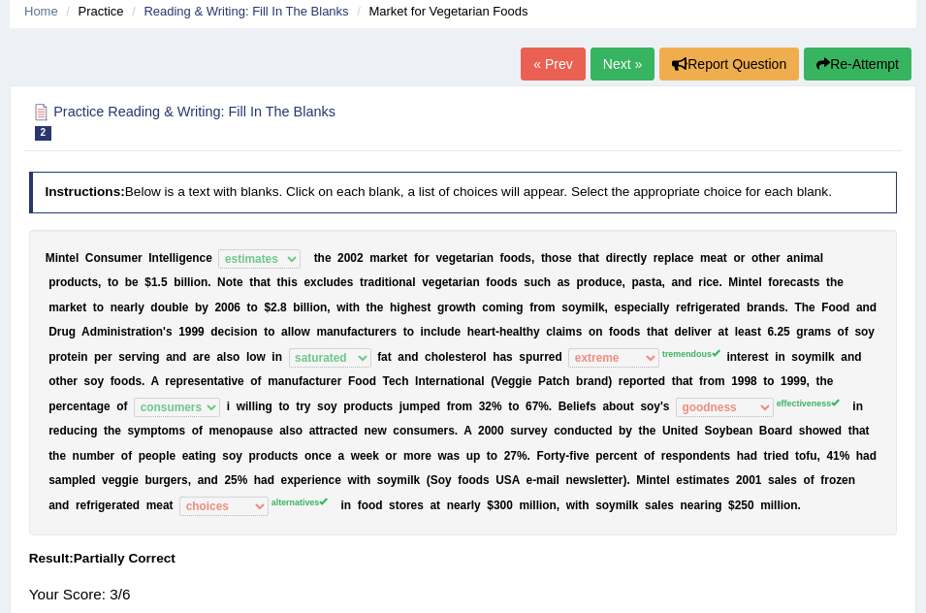
click at [617, 60] on link "Next »" at bounding box center [622, 63] width 64 height 33
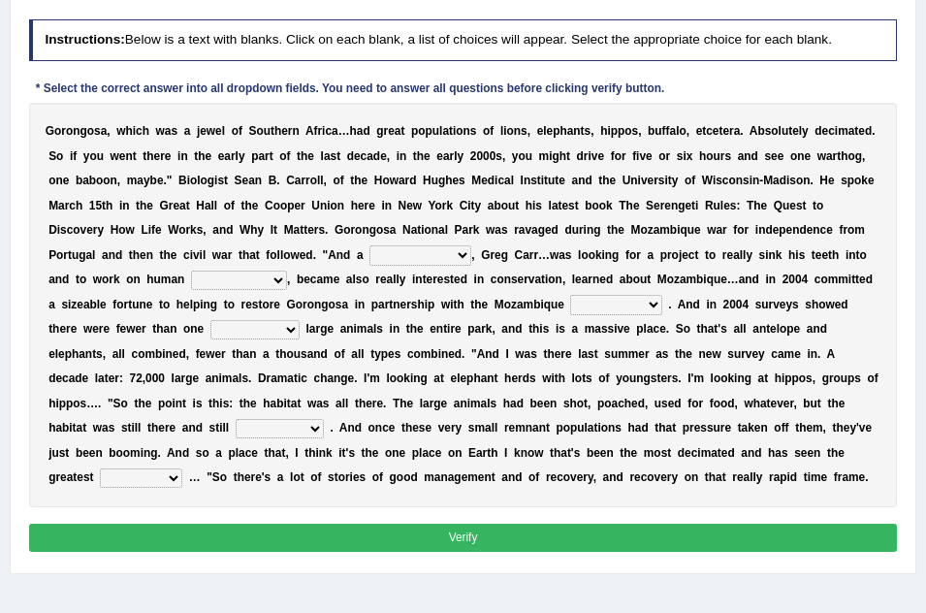
scroll to position [233, 0]
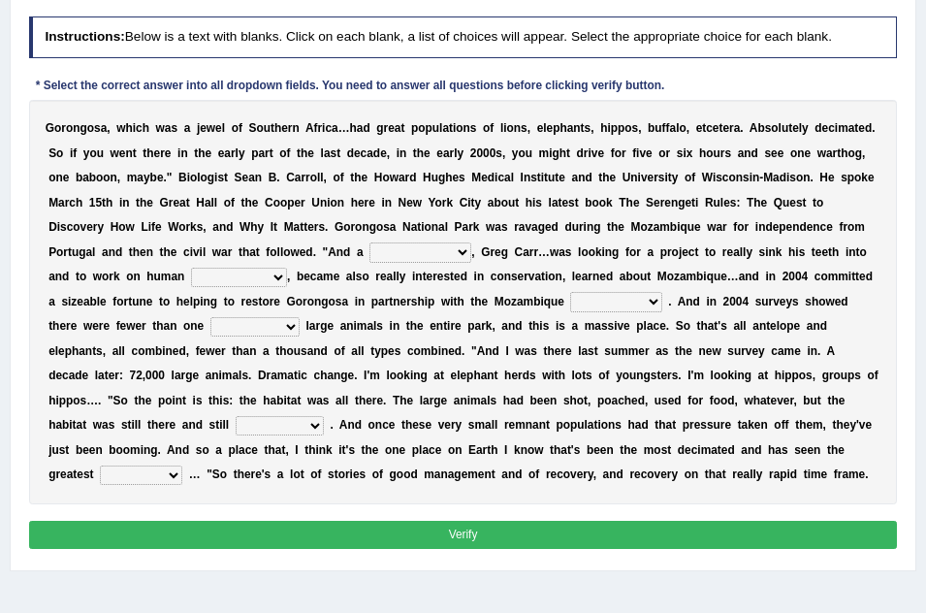
click at [461, 252] on select "passion solstice ballast philanthropist" at bounding box center [420, 251] width 102 height 19
select select "philanthropist"
click at [369, 242] on select "passion solstice ballast philanthropist" at bounding box center [420, 251] width 102 height 19
click at [276, 273] on select "negligence prevalence development malevolence" at bounding box center [239, 277] width 96 height 19
select select "negligence"
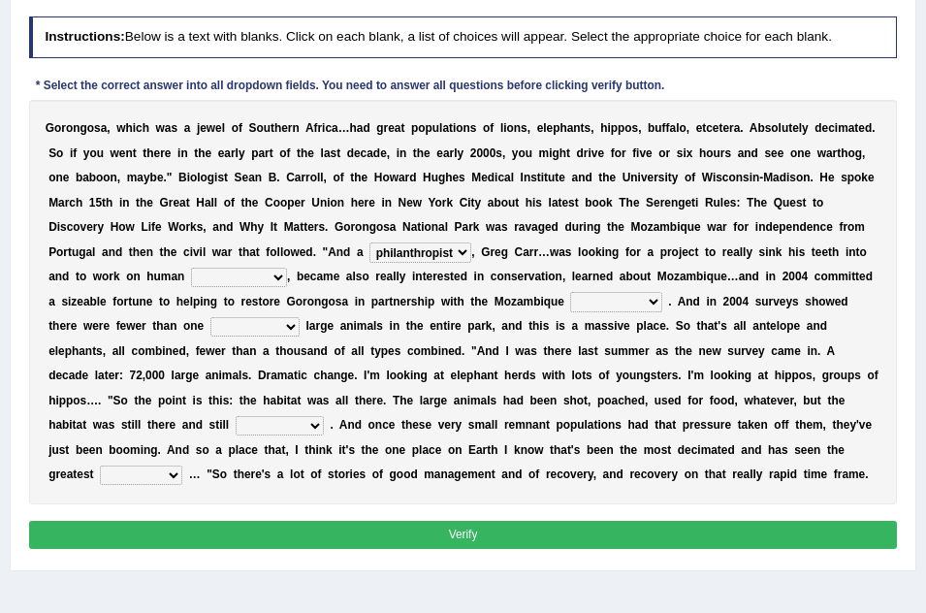
click at [191, 268] on select "negligence prevalence development malevolence" at bounding box center [239, 277] width 96 height 19
click at [655, 296] on select "parliament semanticist government journalist" at bounding box center [615, 301] width 91 height 19
select select "government"
click at [571, 292] on select "parliament semanticist government journalist" at bounding box center [615, 301] width 91 height 19
click at [293, 326] on select "deflowered embowered roundest thousand" at bounding box center [254, 326] width 89 height 19
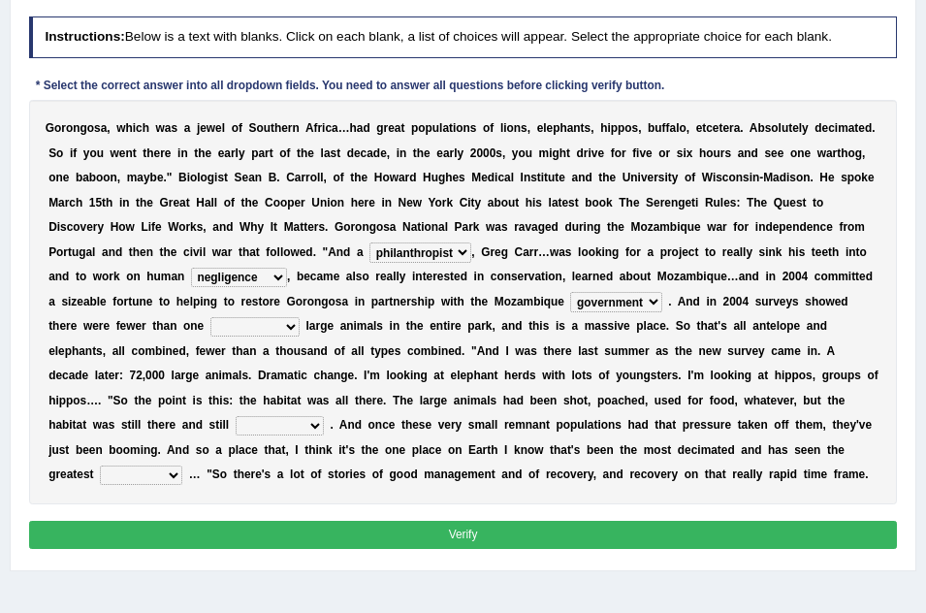
select select "thousand"
click at [210, 317] on select "deflowered embowered roundest thousand" at bounding box center [254, 326] width 89 height 19
click at [310, 426] on select "assertive incidental compulsive productive" at bounding box center [280, 425] width 88 height 19
select select "productive"
click at [236, 416] on select "assertive incidental compulsive productive" at bounding box center [280, 425] width 88 height 19
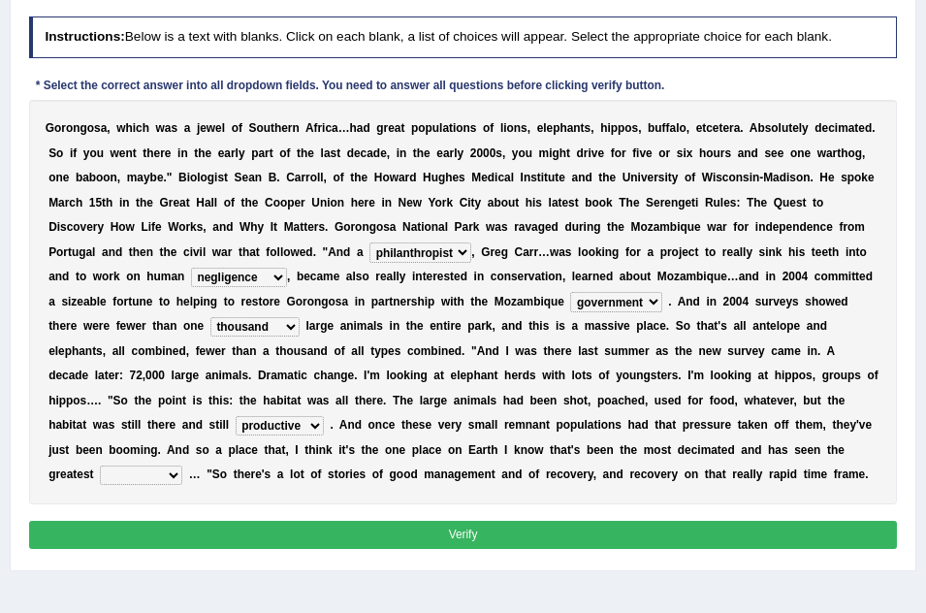
click at [178, 476] on select "recovery efficacy golly stumpy" at bounding box center [141, 474] width 82 height 19
select select "recovery"
click at [100, 465] on select "recovery efficacy golly stumpy" at bounding box center [141, 474] width 82 height 19
click at [169, 476] on select "recovery efficacy golly stumpy" at bounding box center [141, 474] width 82 height 19
click at [457, 532] on button "Verify" at bounding box center [463, 535] width 869 height 28
